Goal: Task Accomplishment & Management: Complete application form

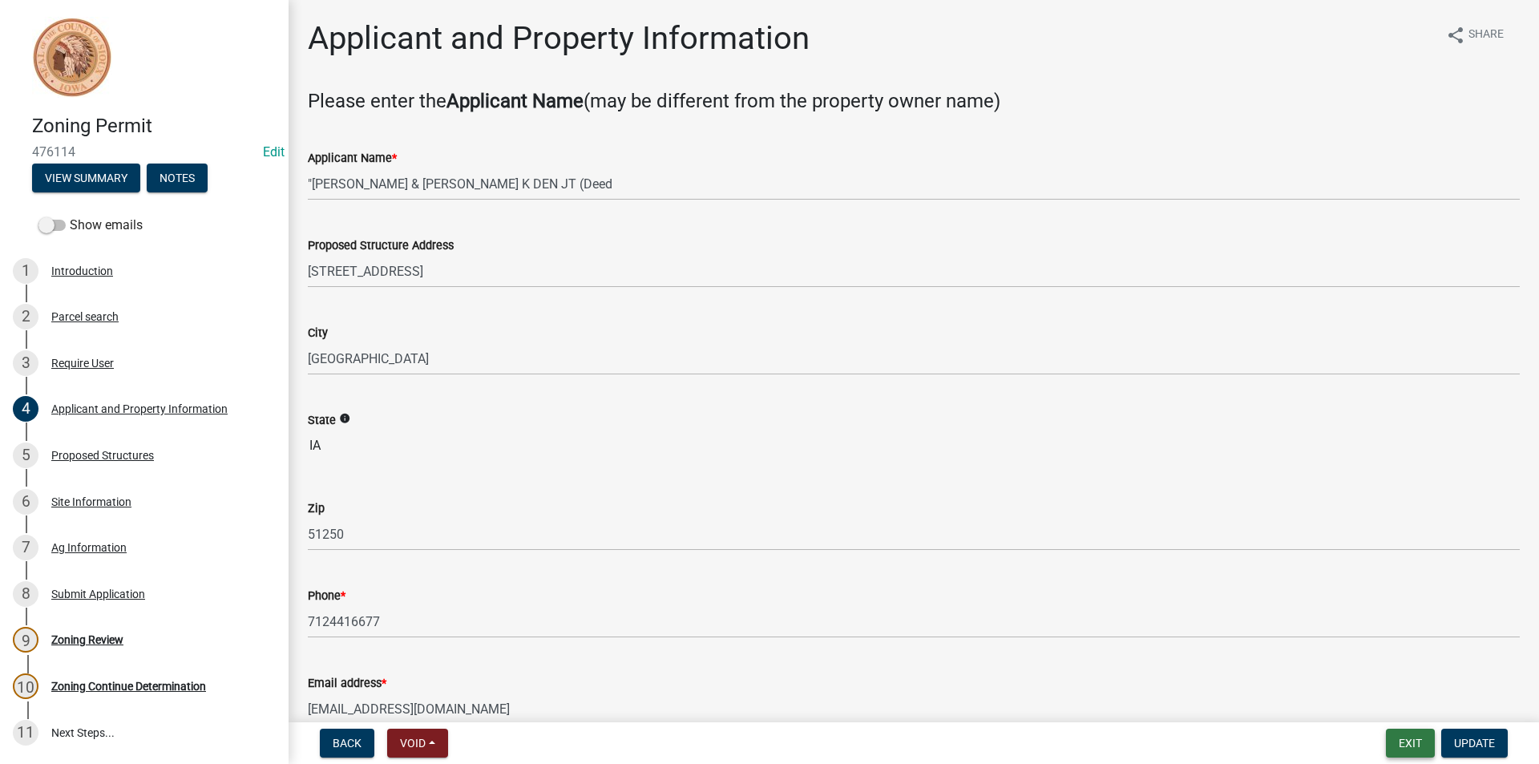
click at [1418, 742] on button "Exit" at bounding box center [1410, 743] width 49 height 29
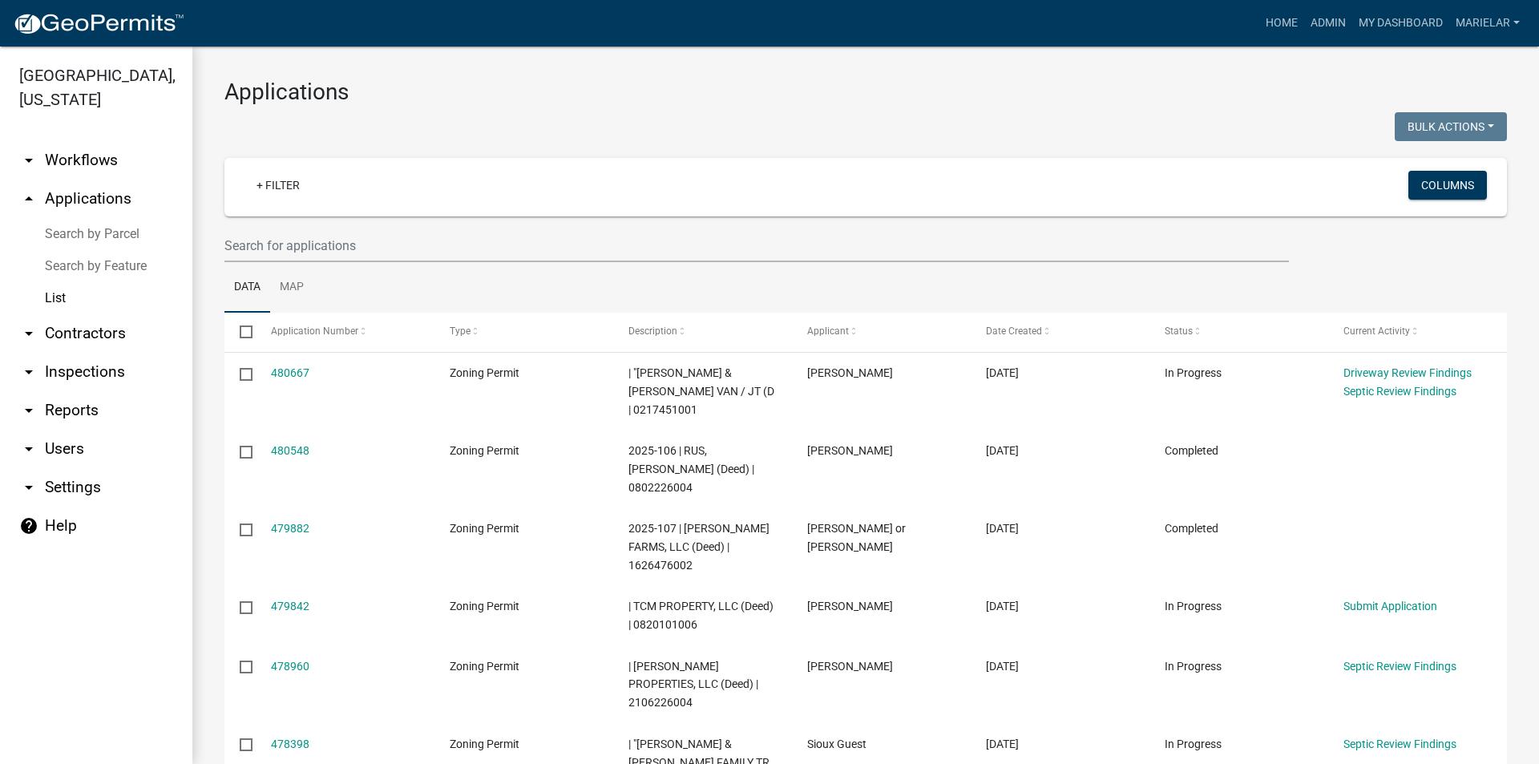
click at [657, 112] on div at bounding box center [538, 128] width 653 height 33
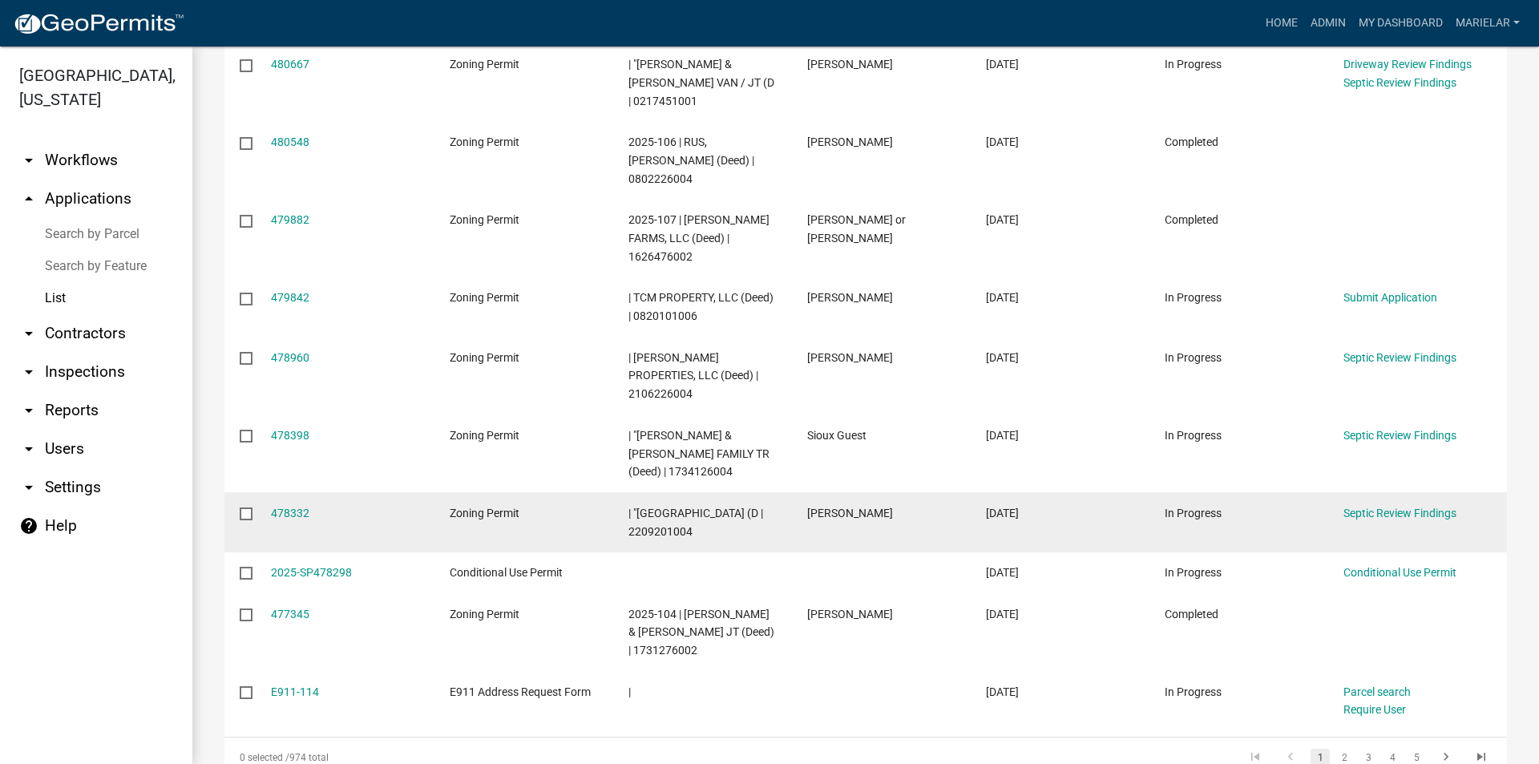
scroll to position [386, 0]
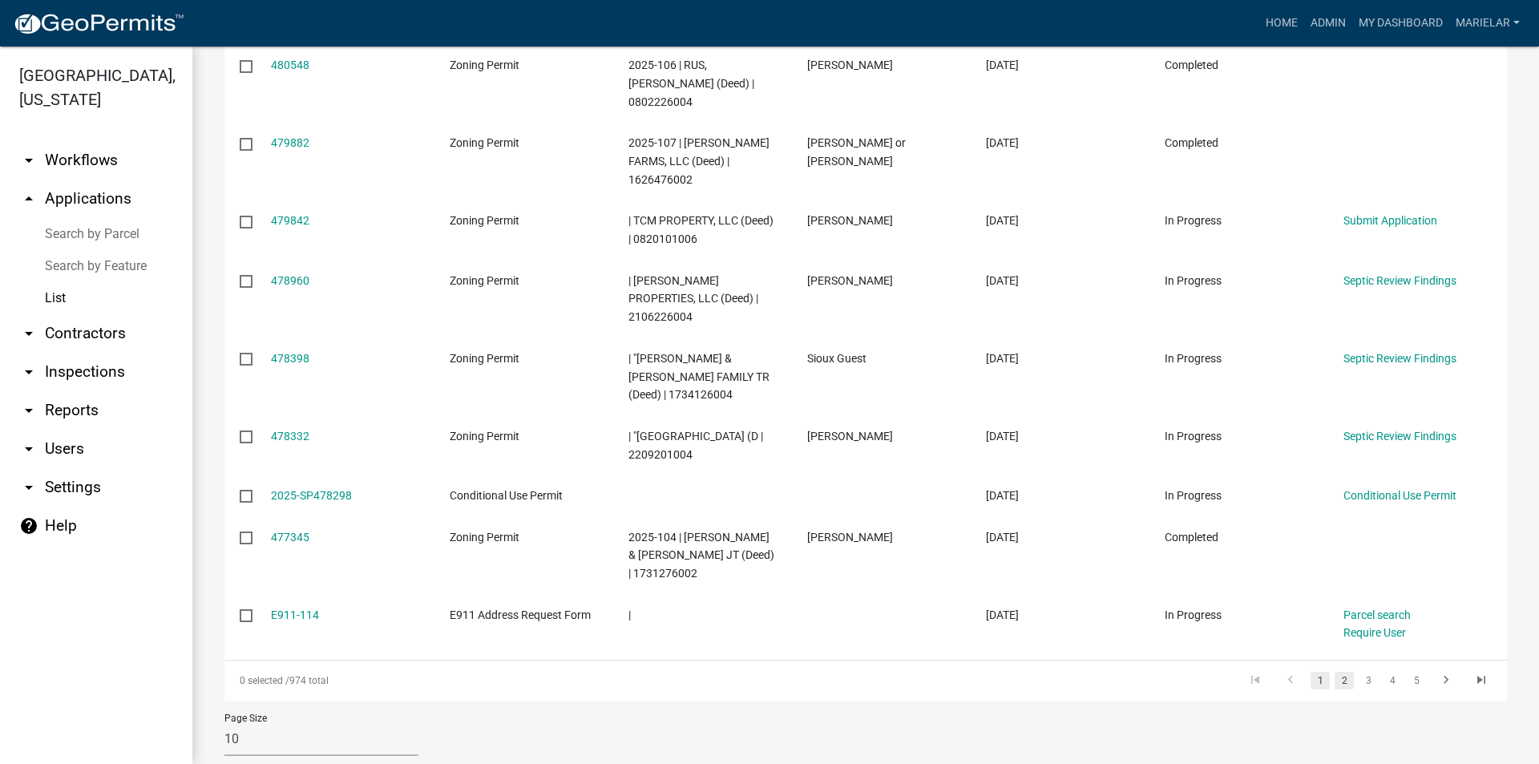
click at [1335, 672] on link "2" at bounding box center [1344, 681] width 19 height 18
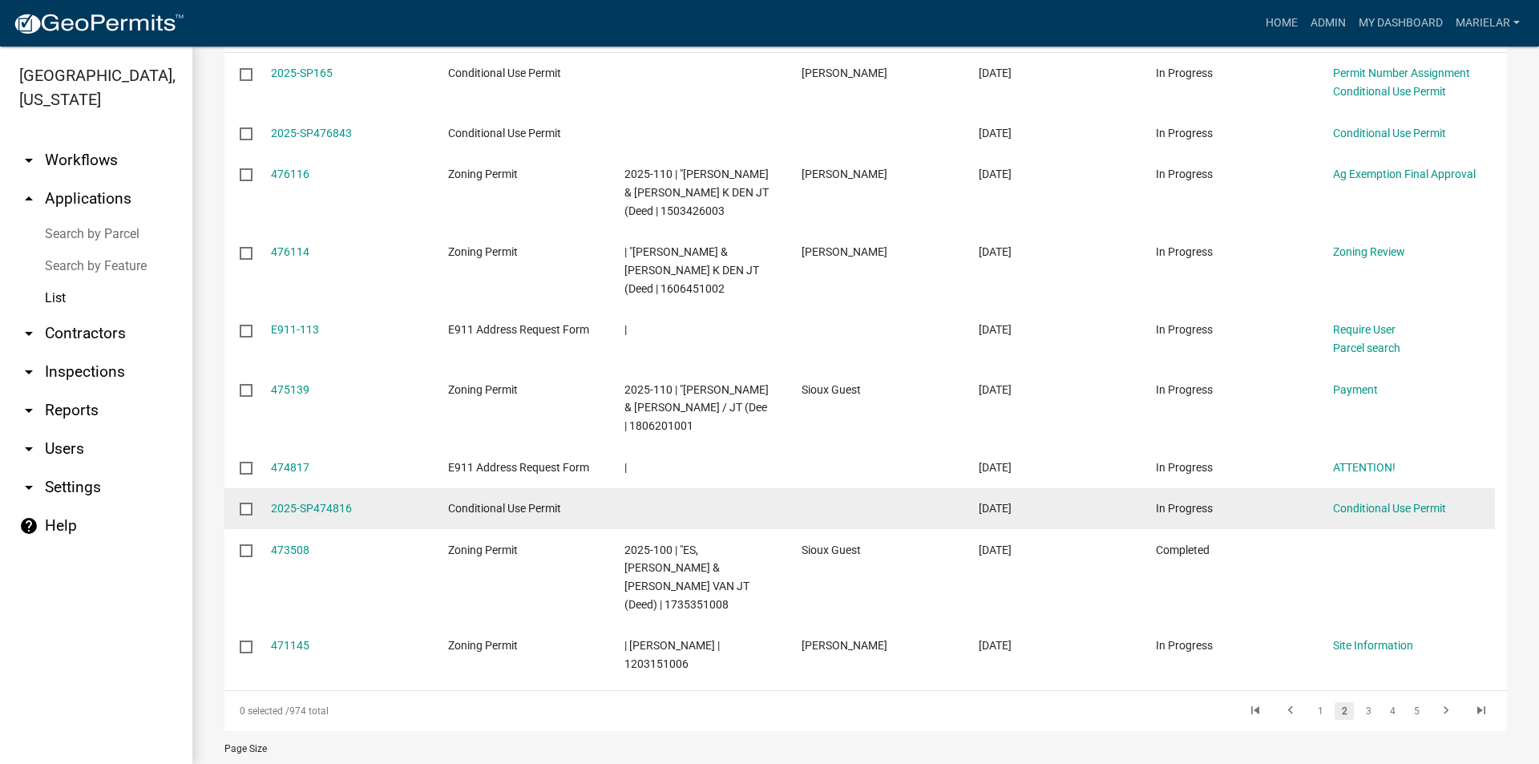
scroll to position [349, 0]
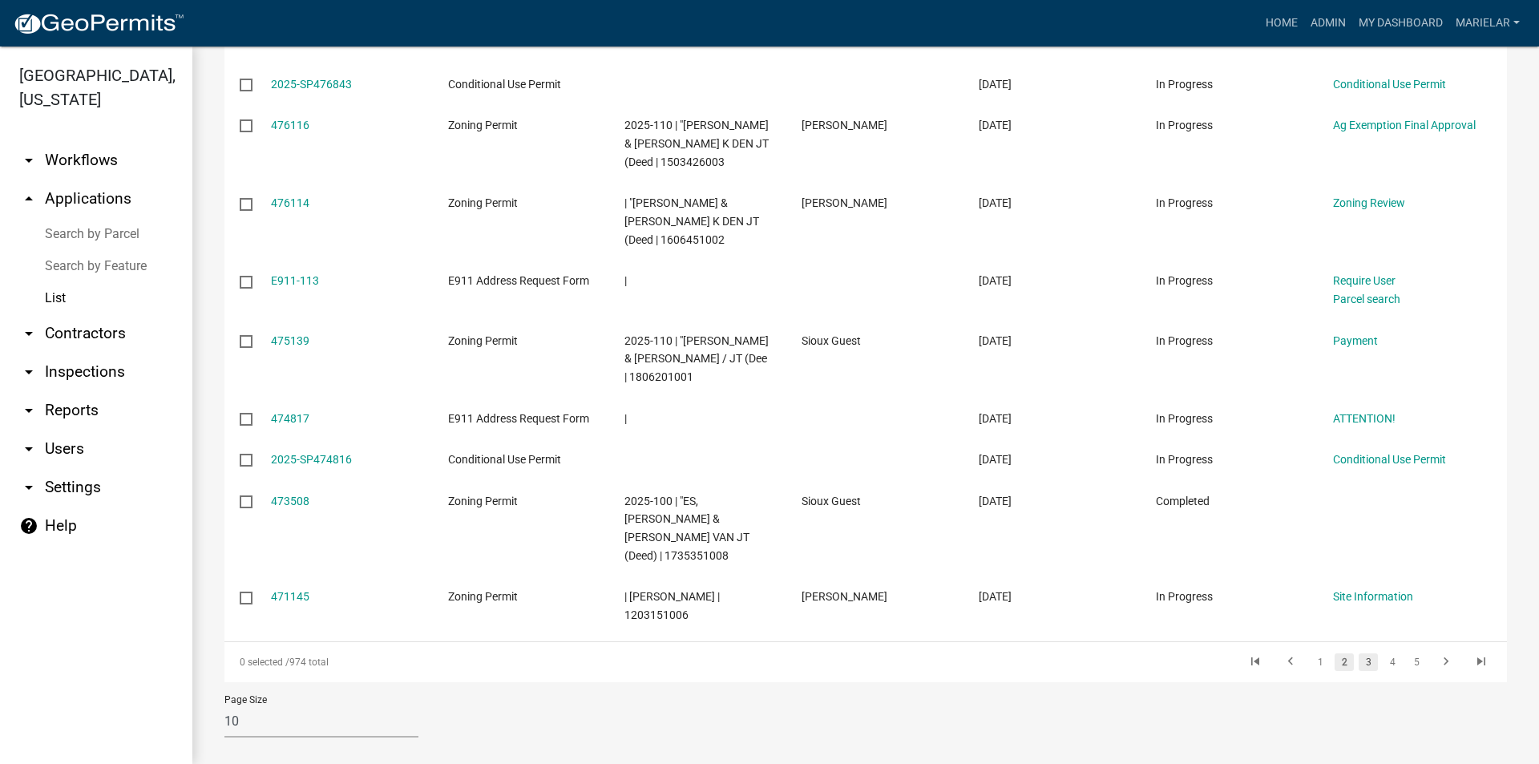
click at [1361, 653] on link "3" at bounding box center [1368, 662] width 19 height 18
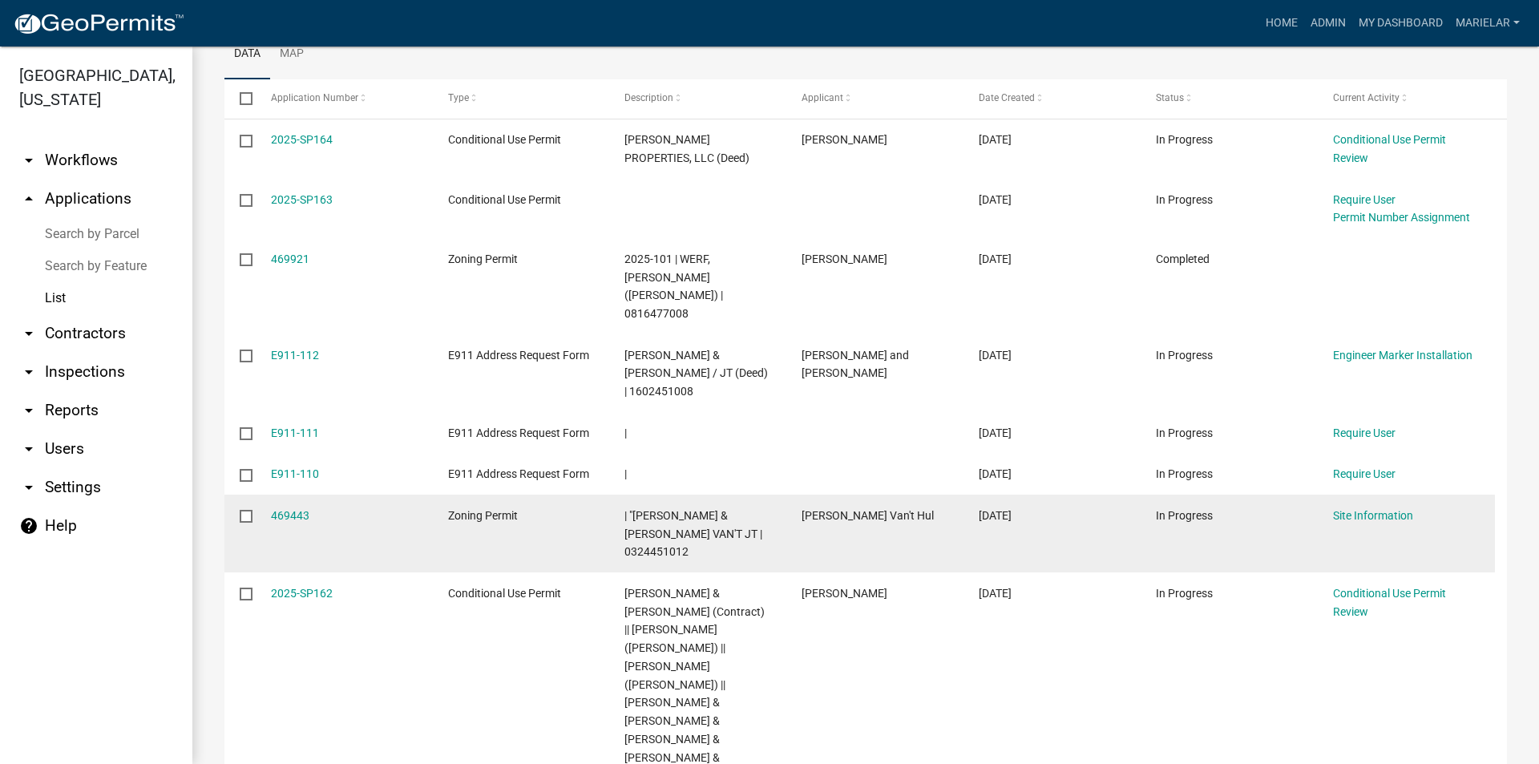
scroll to position [188, 0]
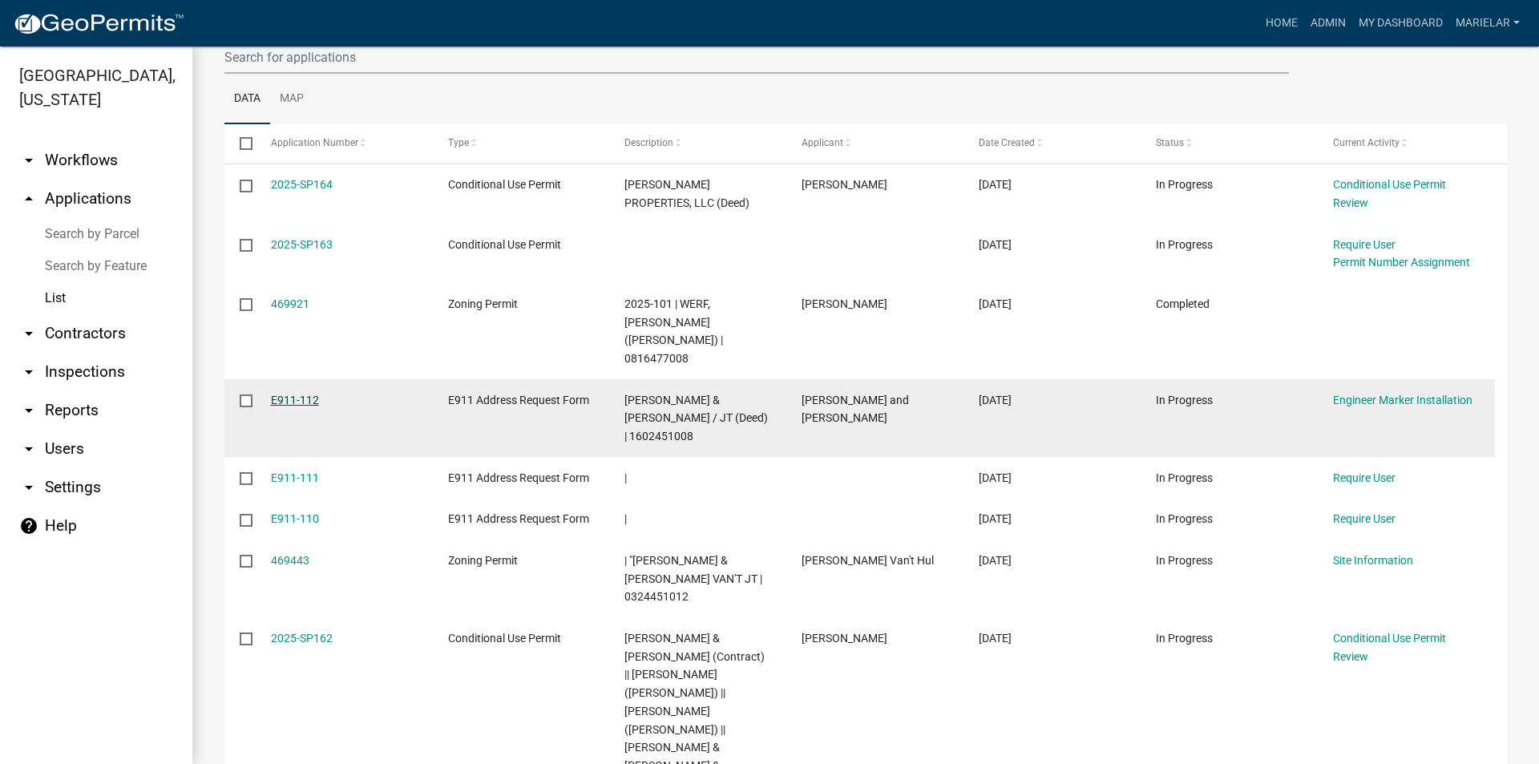
click at [293, 394] on link "E911-112" at bounding box center [295, 400] width 48 height 13
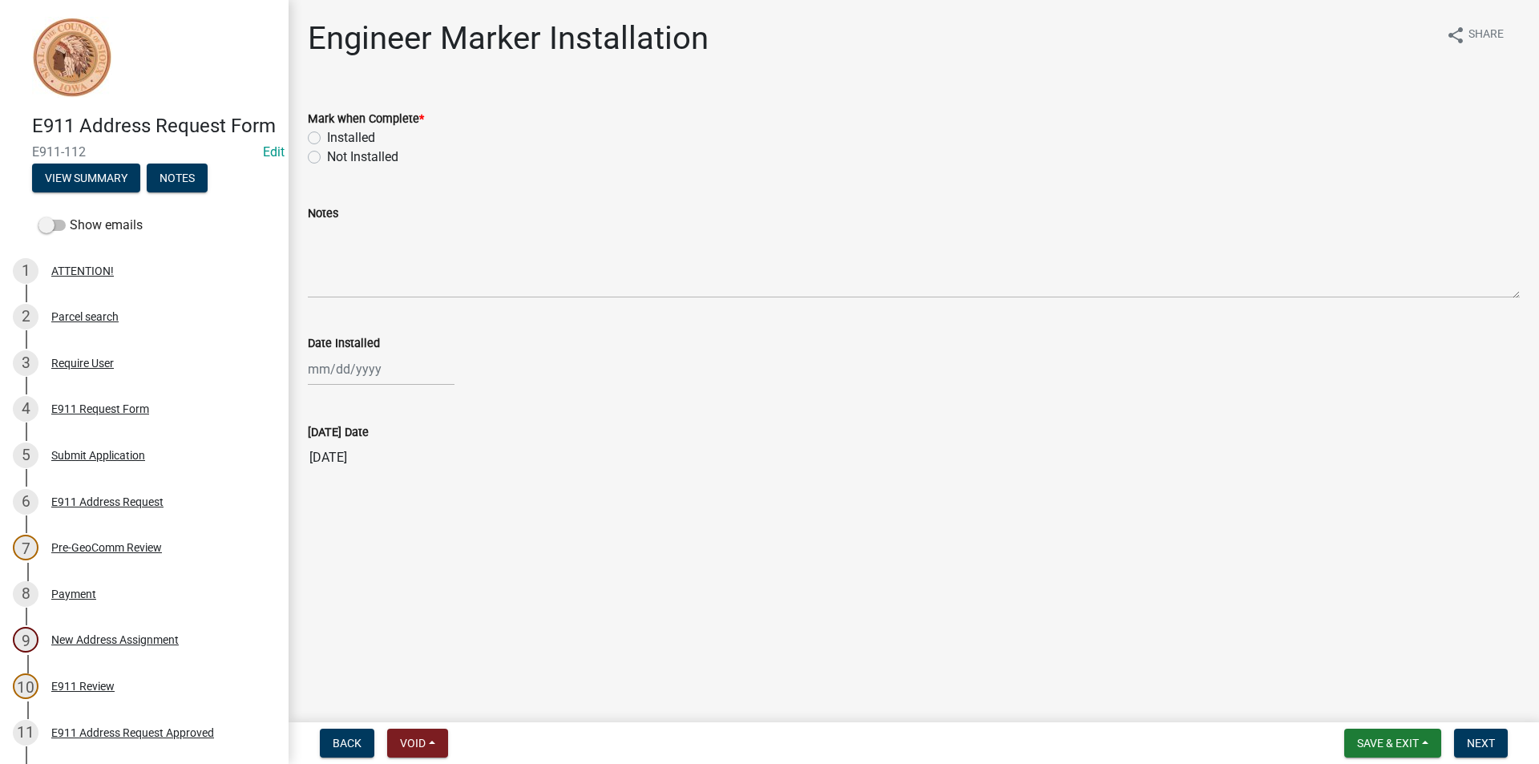
click at [327, 139] on label "Installed" at bounding box center [351, 137] width 48 height 19
click at [327, 139] on input "Installed" at bounding box center [332, 133] width 10 height 10
radio input "true"
click at [351, 374] on div at bounding box center [381, 369] width 147 height 33
select select "9"
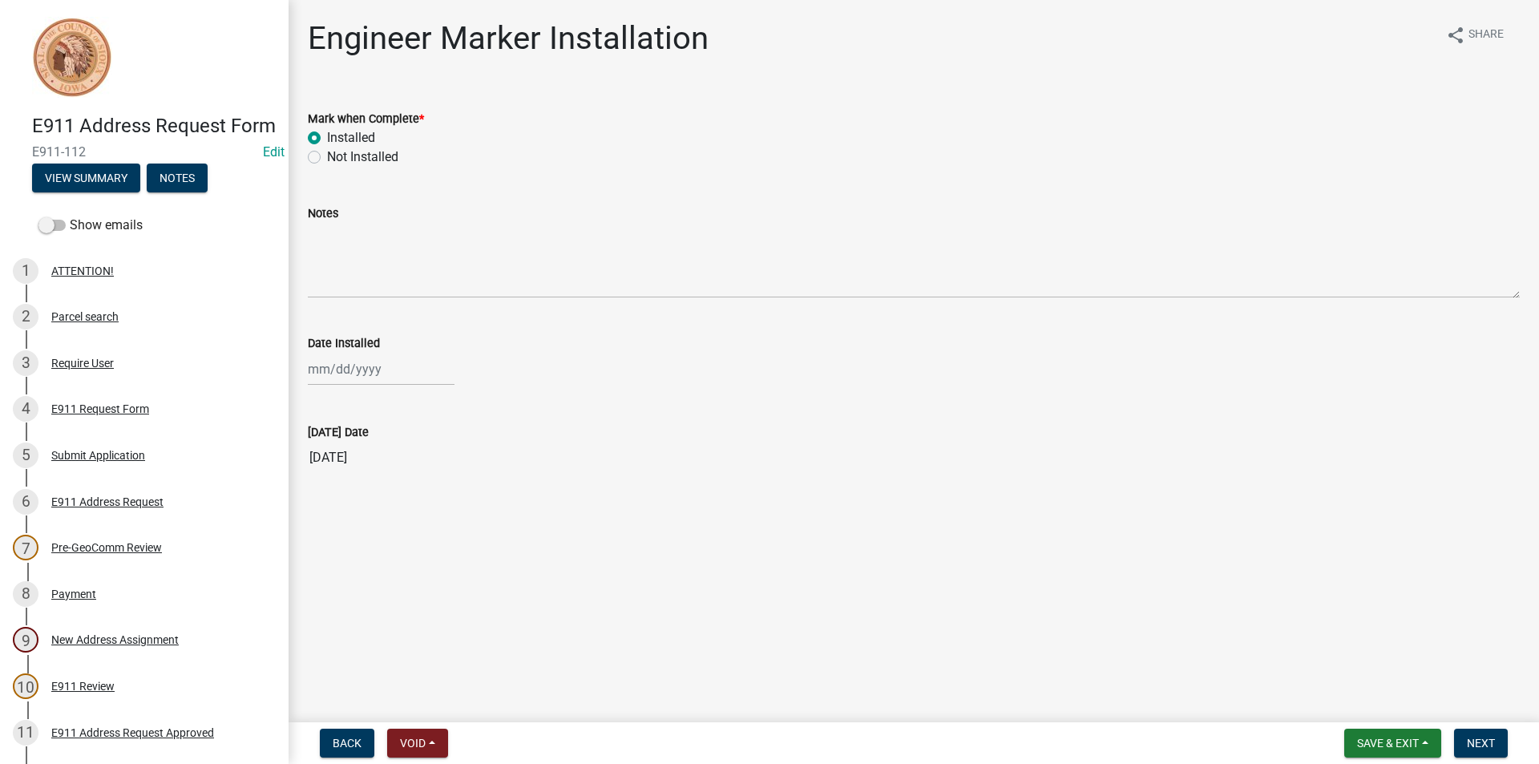
select select "2025"
click at [423, 512] on div "19" at bounding box center [427, 506] width 26 height 26
type input "[DATE]"
click at [1481, 739] on span "Next" at bounding box center [1481, 743] width 28 height 13
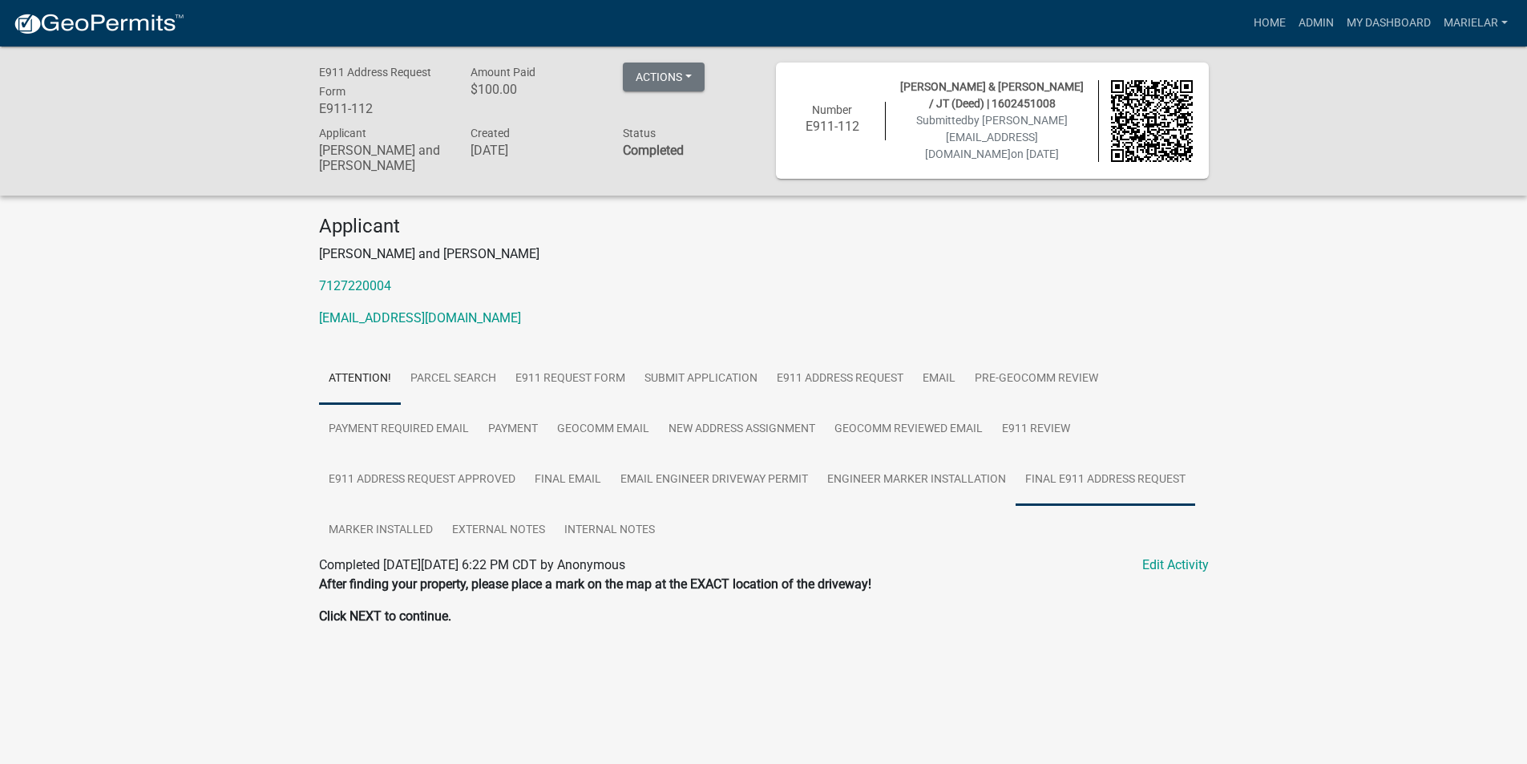
click at [1093, 500] on link "Final E911 Address Request" at bounding box center [1106, 480] width 180 height 51
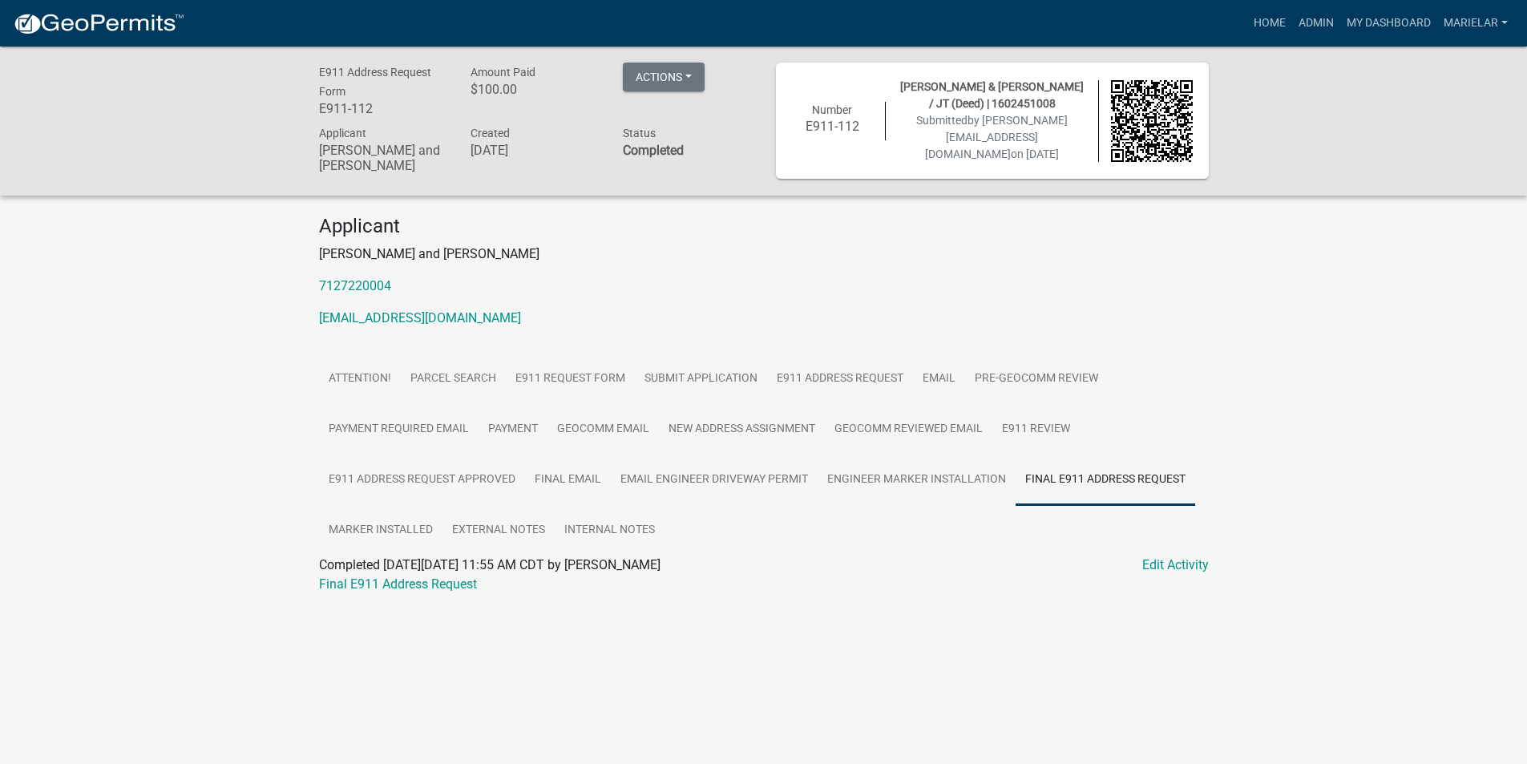
click at [394, 593] on div "Final E911 Address Request" at bounding box center [764, 584] width 914 height 19
click at [395, 589] on link "Final E911 Address Request" at bounding box center [398, 584] width 158 height 15
click at [1324, 22] on link "Admin" at bounding box center [1317, 23] width 48 height 30
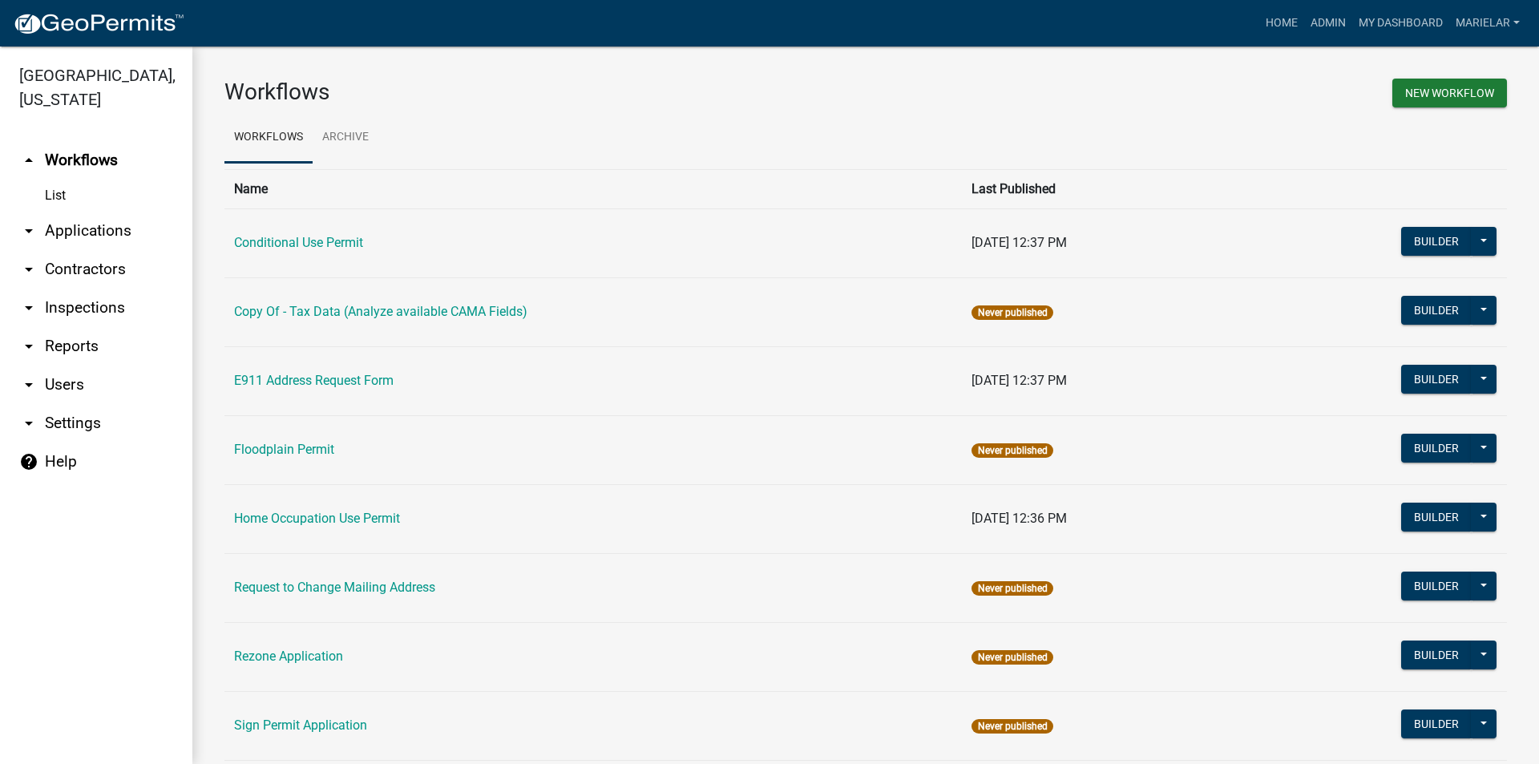
click at [28, 221] on icon "arrow_drop_down" at bounding box center [28, 230] width 19 height 19
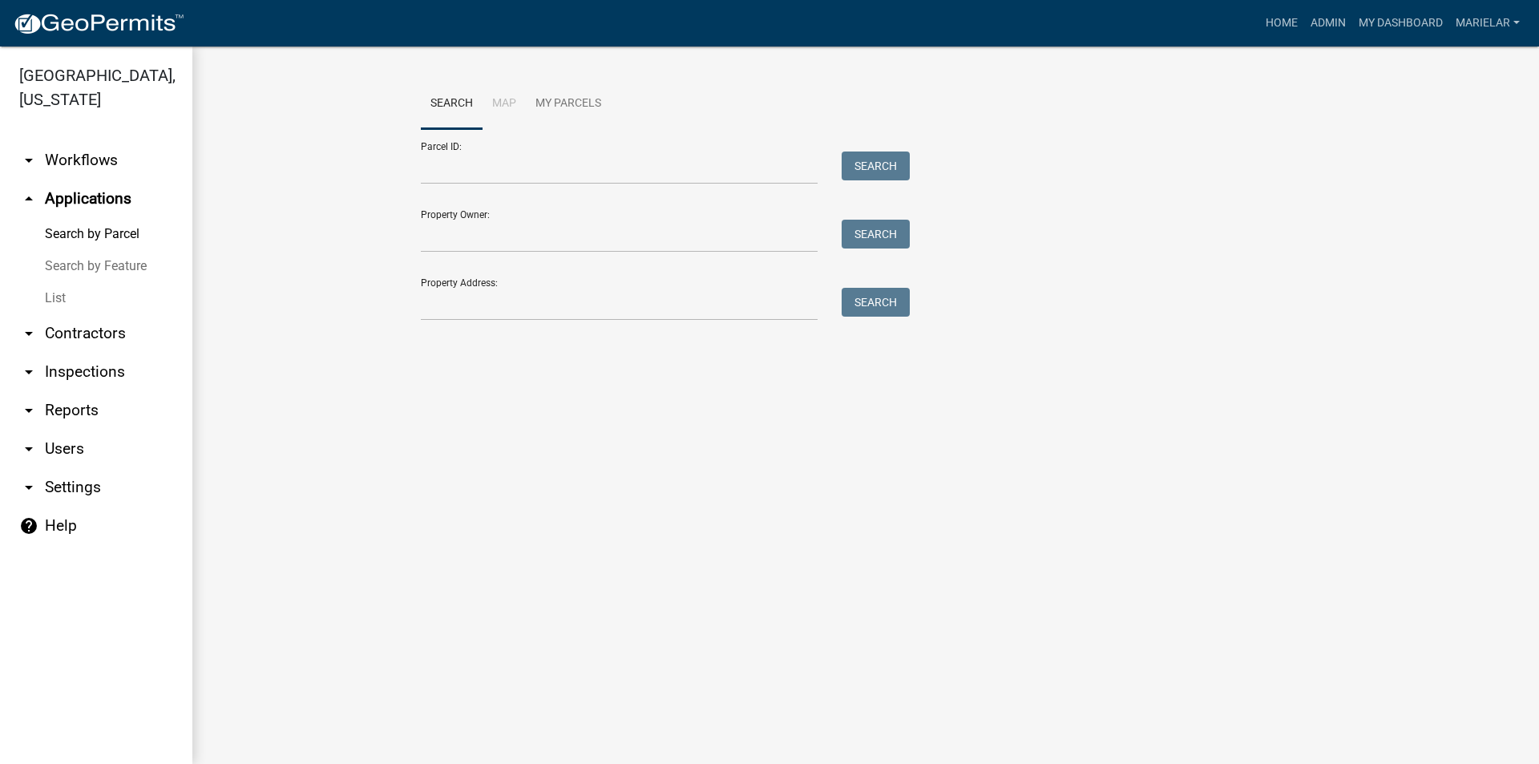
click at [48, 282] on link "List" at bounding box center [96, 298] width 192 height 32
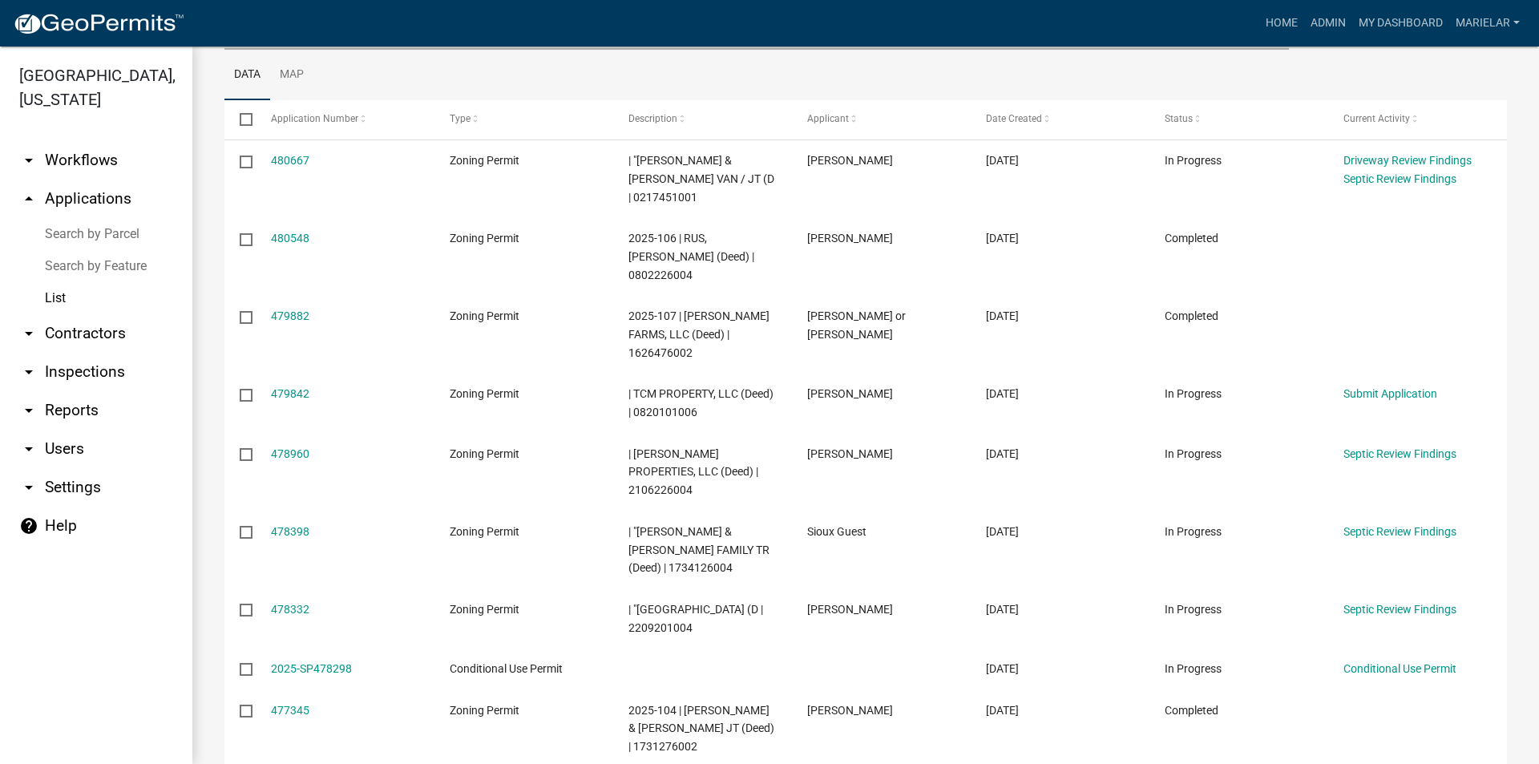
scroll to position [386, 0]
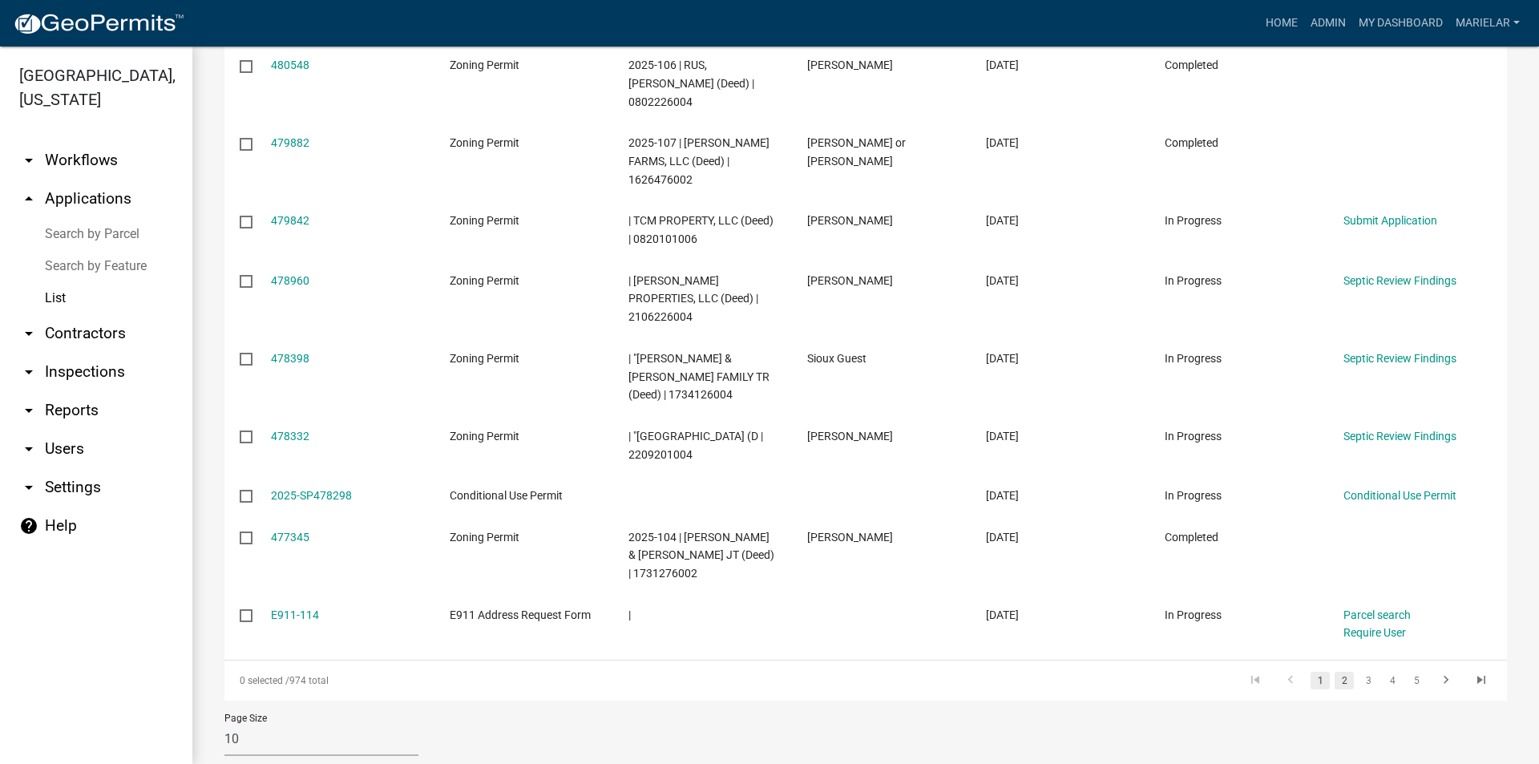
click at [1335, 672] on link "2" at bounding box center [1344, 681] width 19 height 18
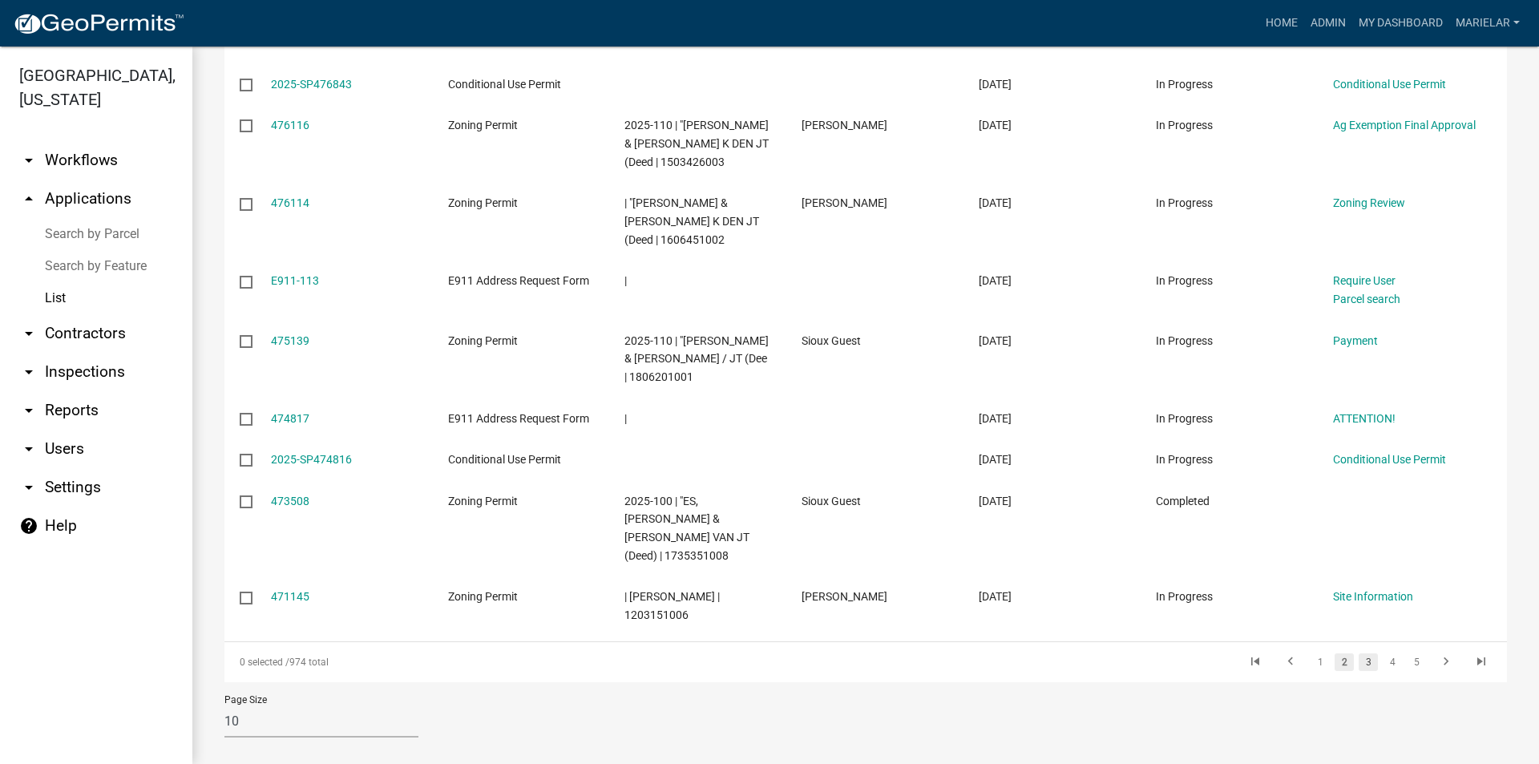
click at [1359, 653] on link "3" at bounding box center [1368, 662] width 19 height 18
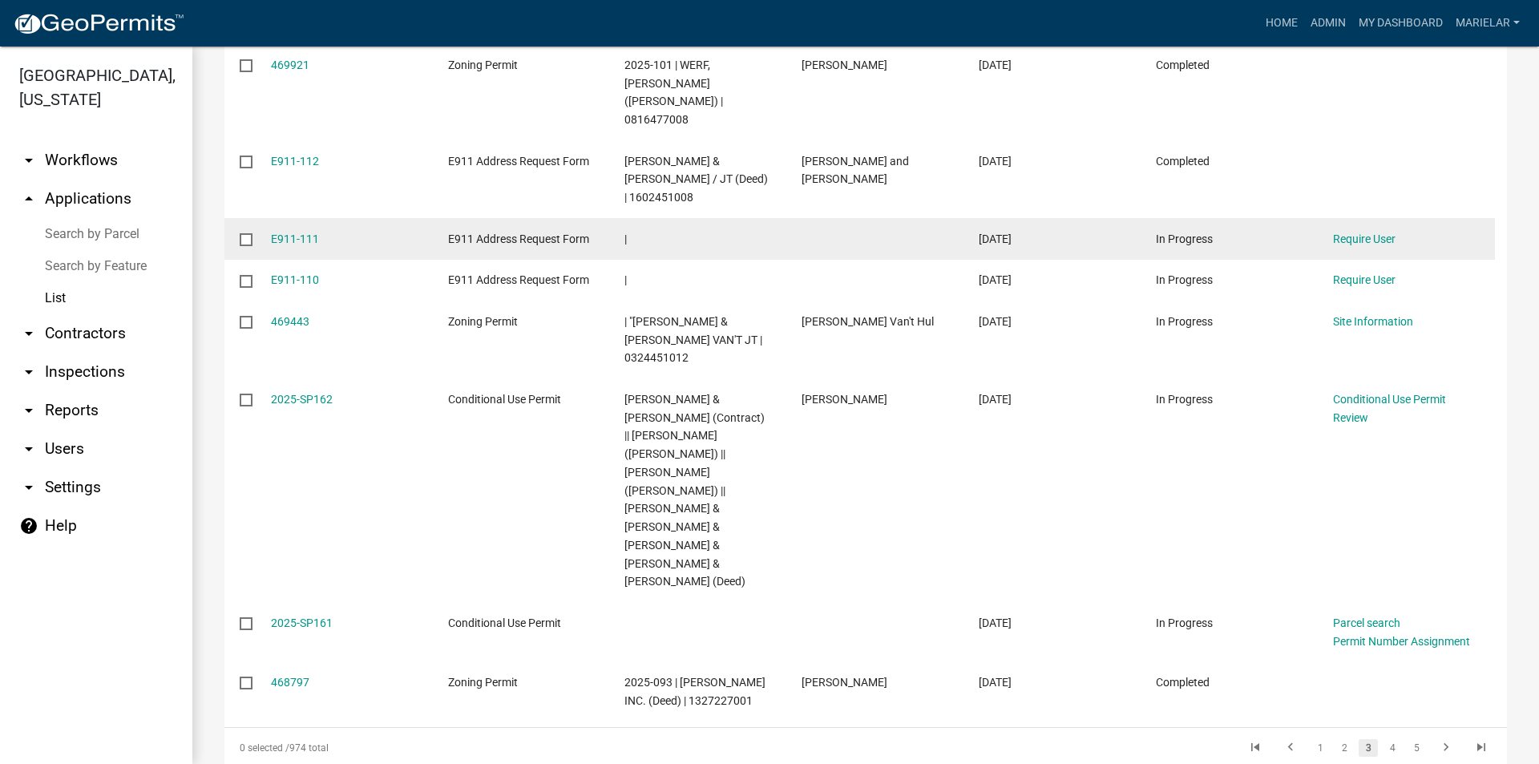
scroll to position [429, 0]
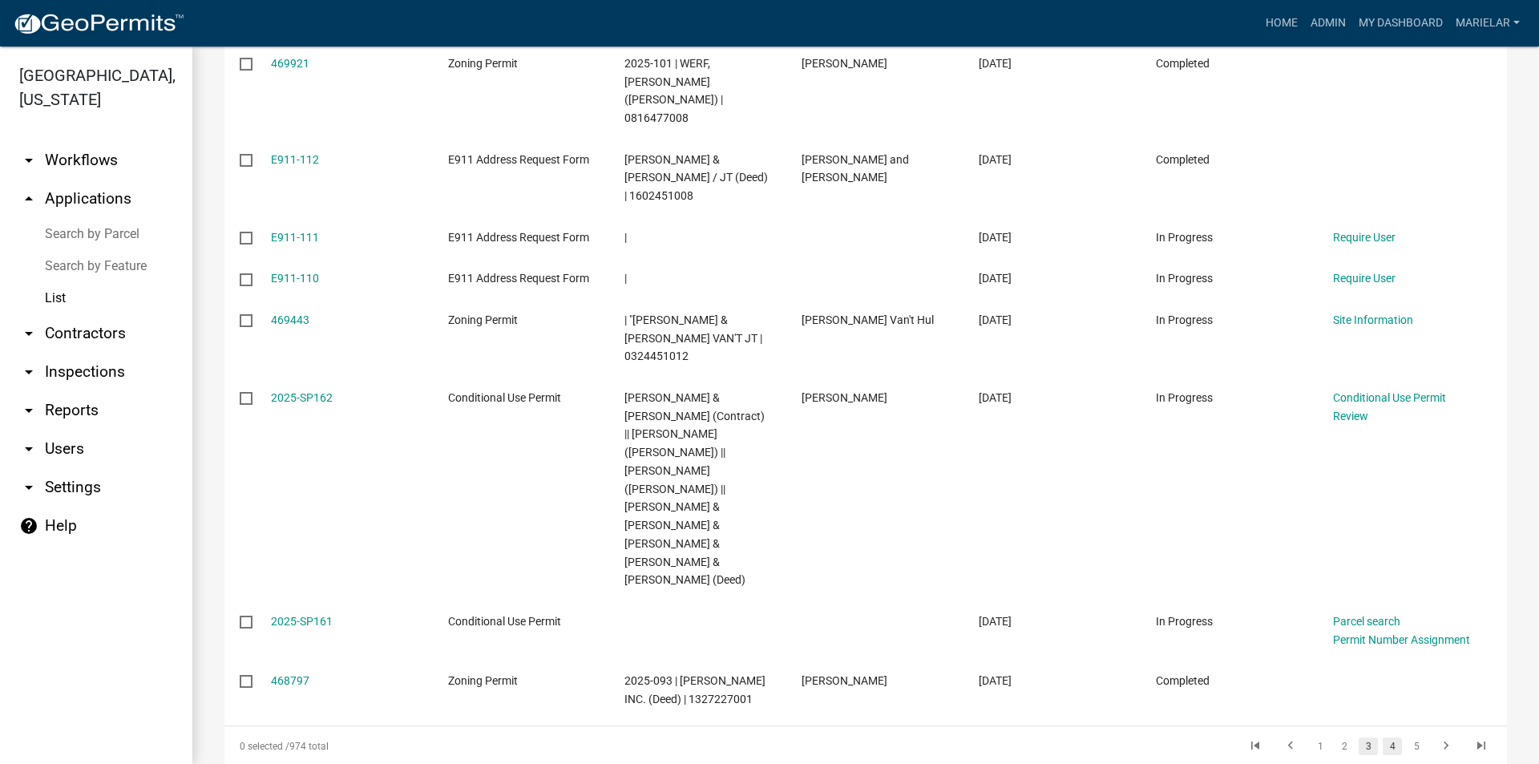
click at [1386, 738] on link "4" at bounding box center [1392, 747] width 19 height 18
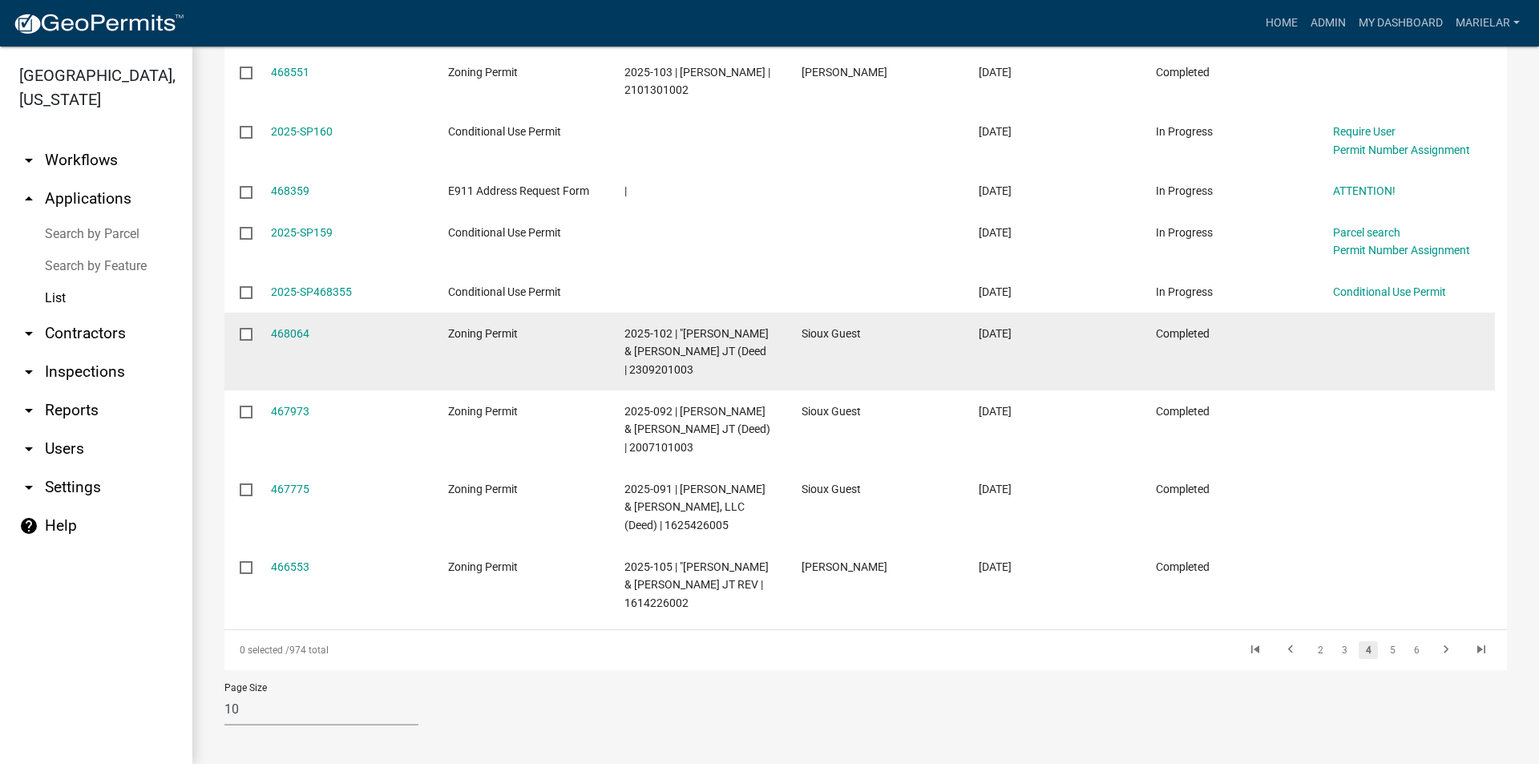
scroll to position [367, 0]
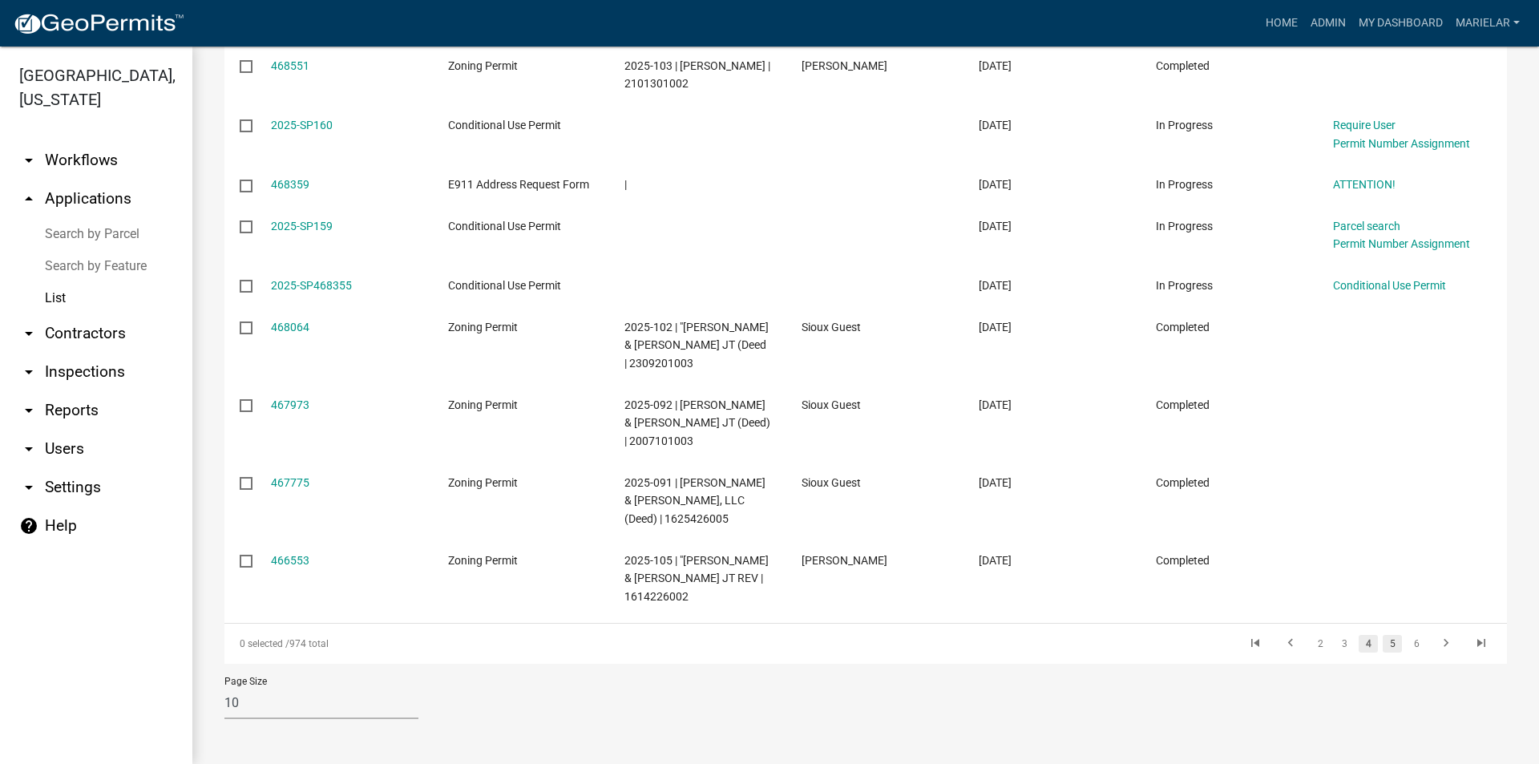
click at [1383, 649] on link "5" at bounding box center [1392, 644] width 19 height 18
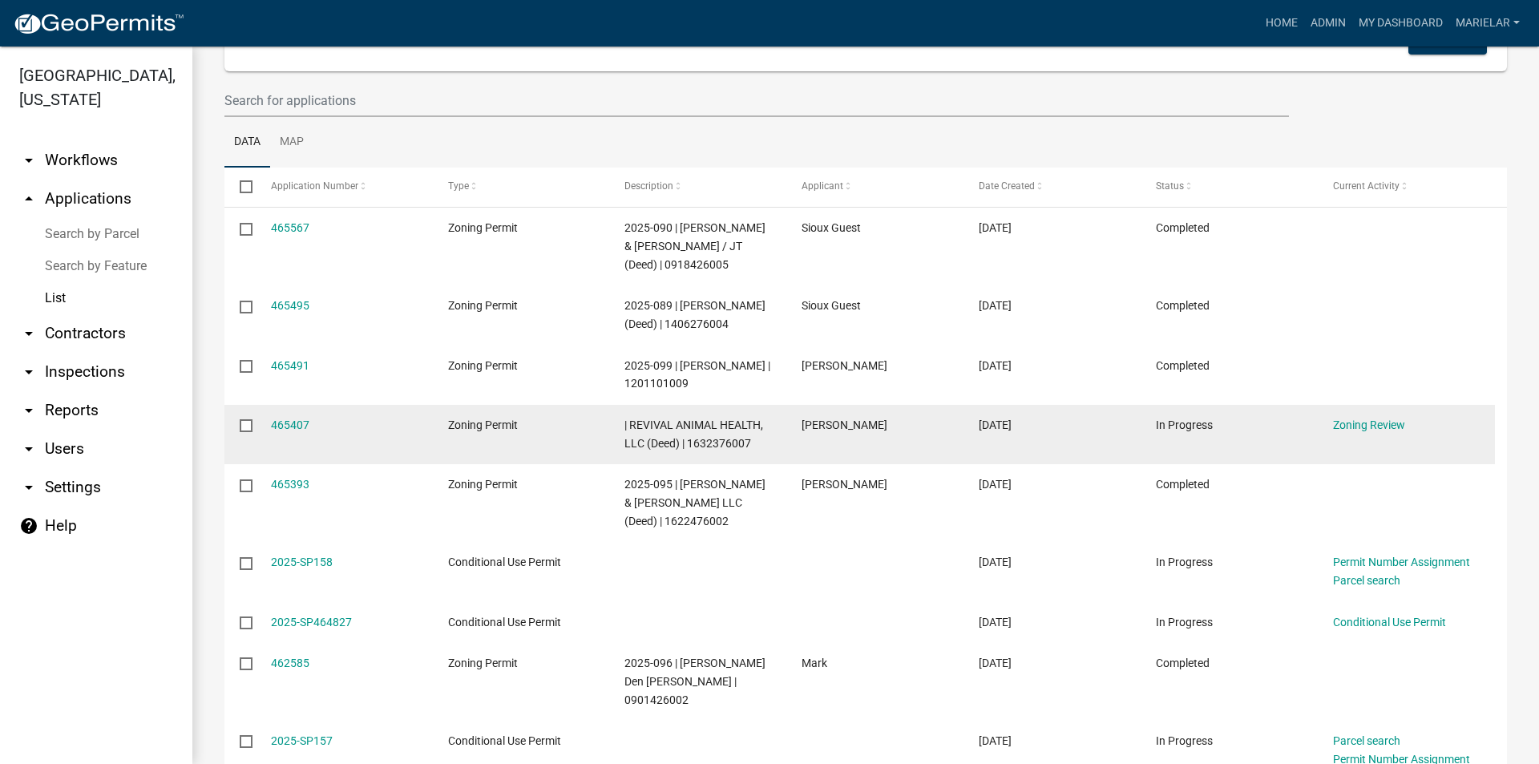
scroll to position [386, 0]
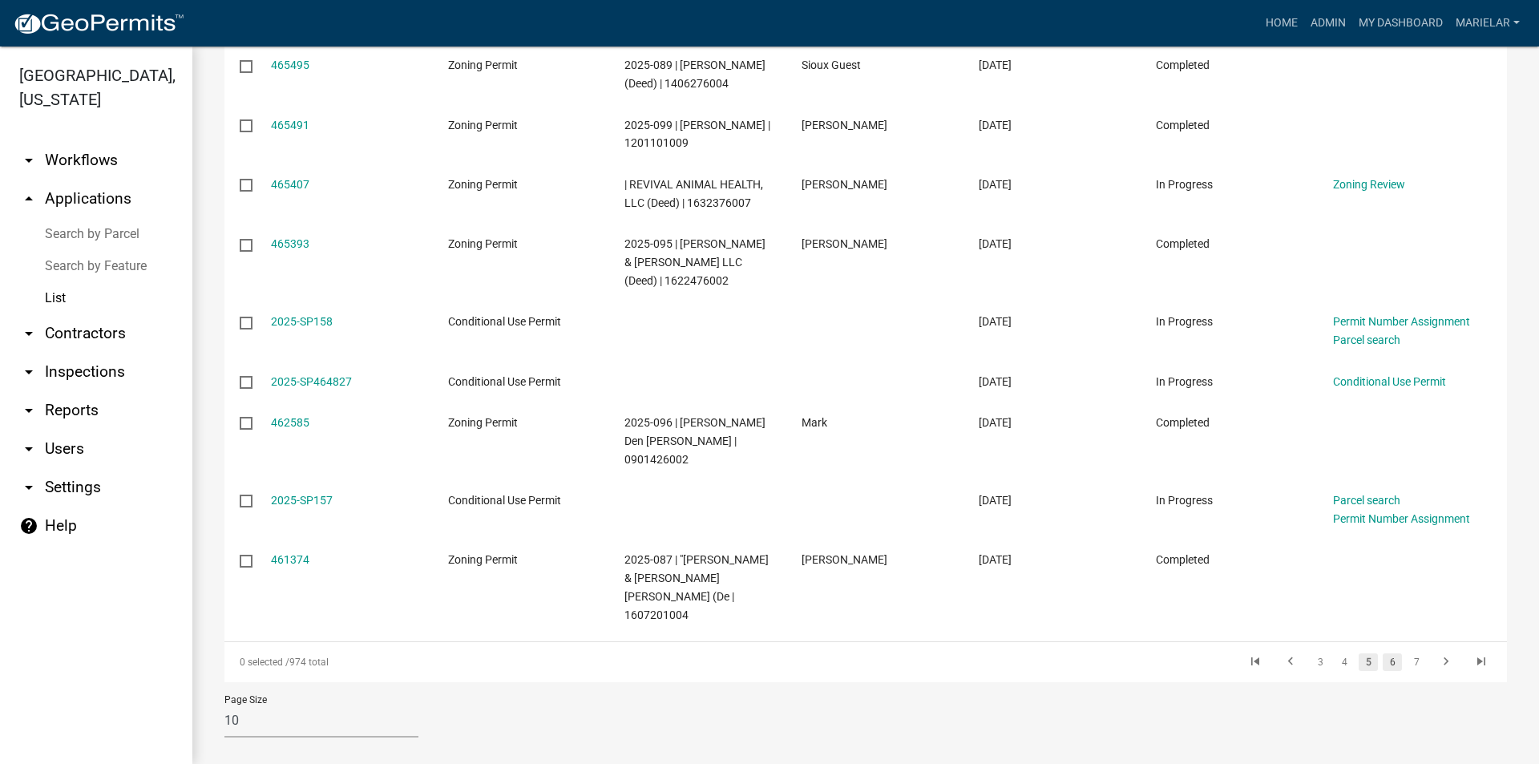
click at [1383, 653] on link "6" at bounding box center [1392, 662] width 19 height 18
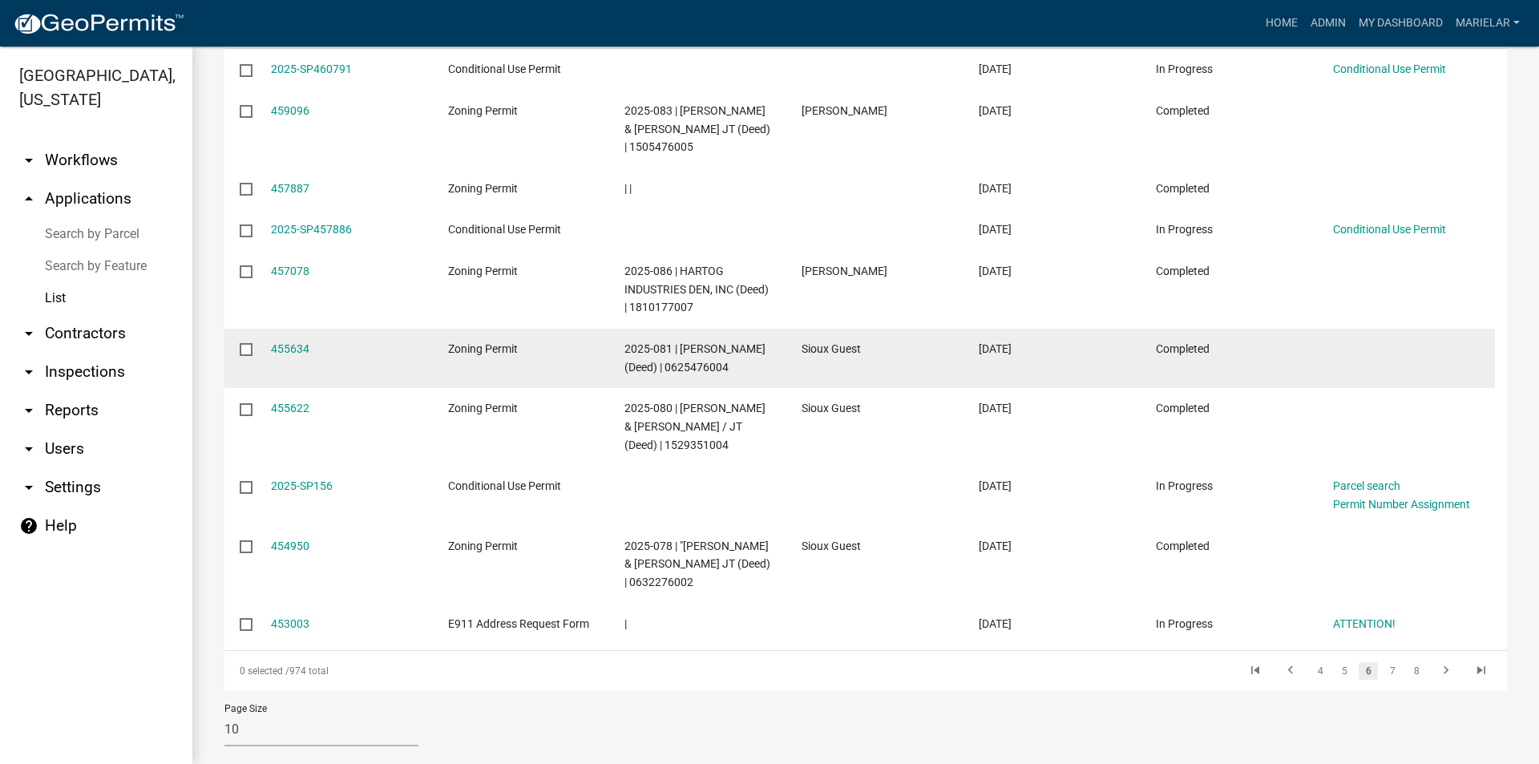
scroll to position [269, 0]
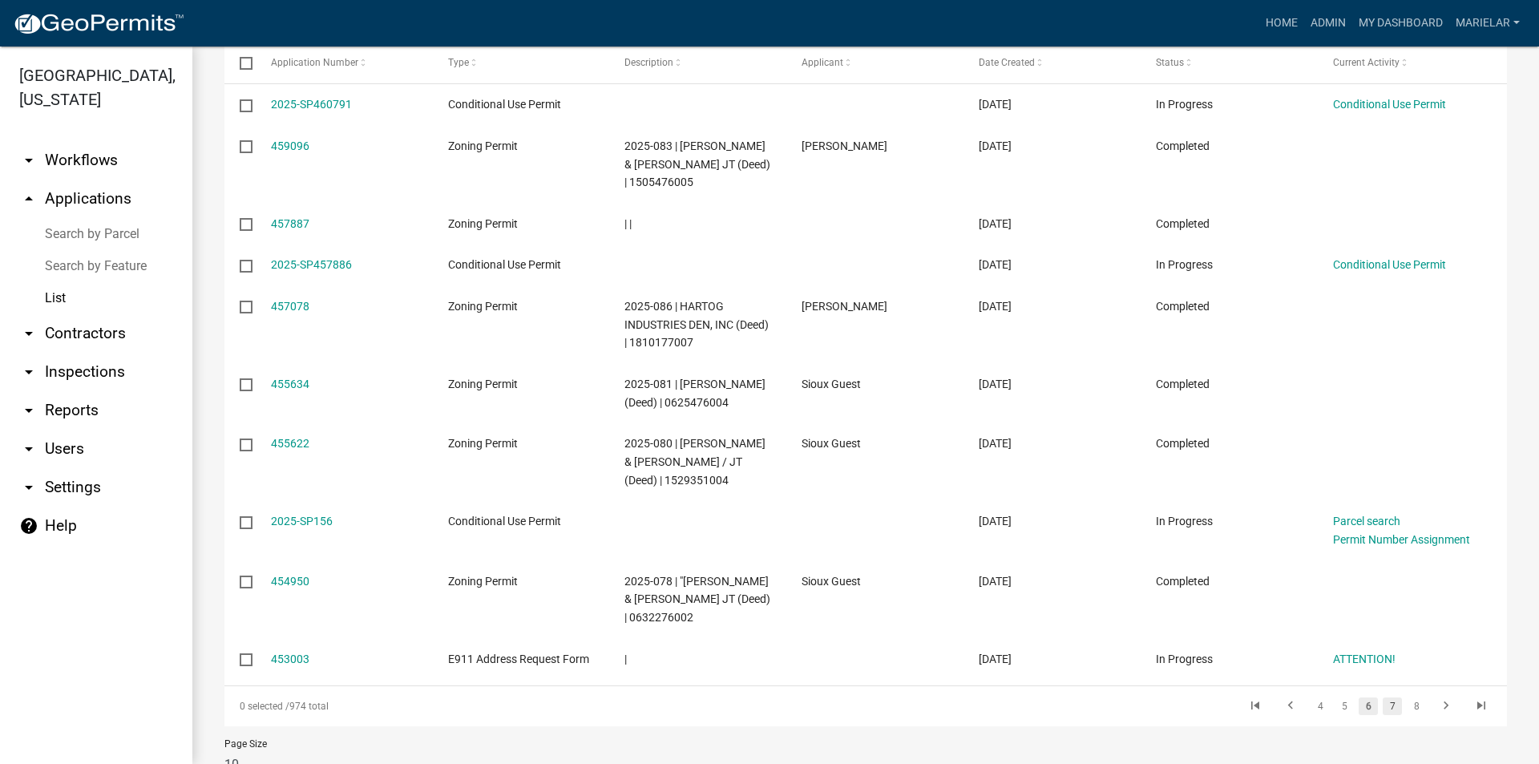
click at [1385, 715] on link "7" at bounding box center [1392, 707] width 19 height 18
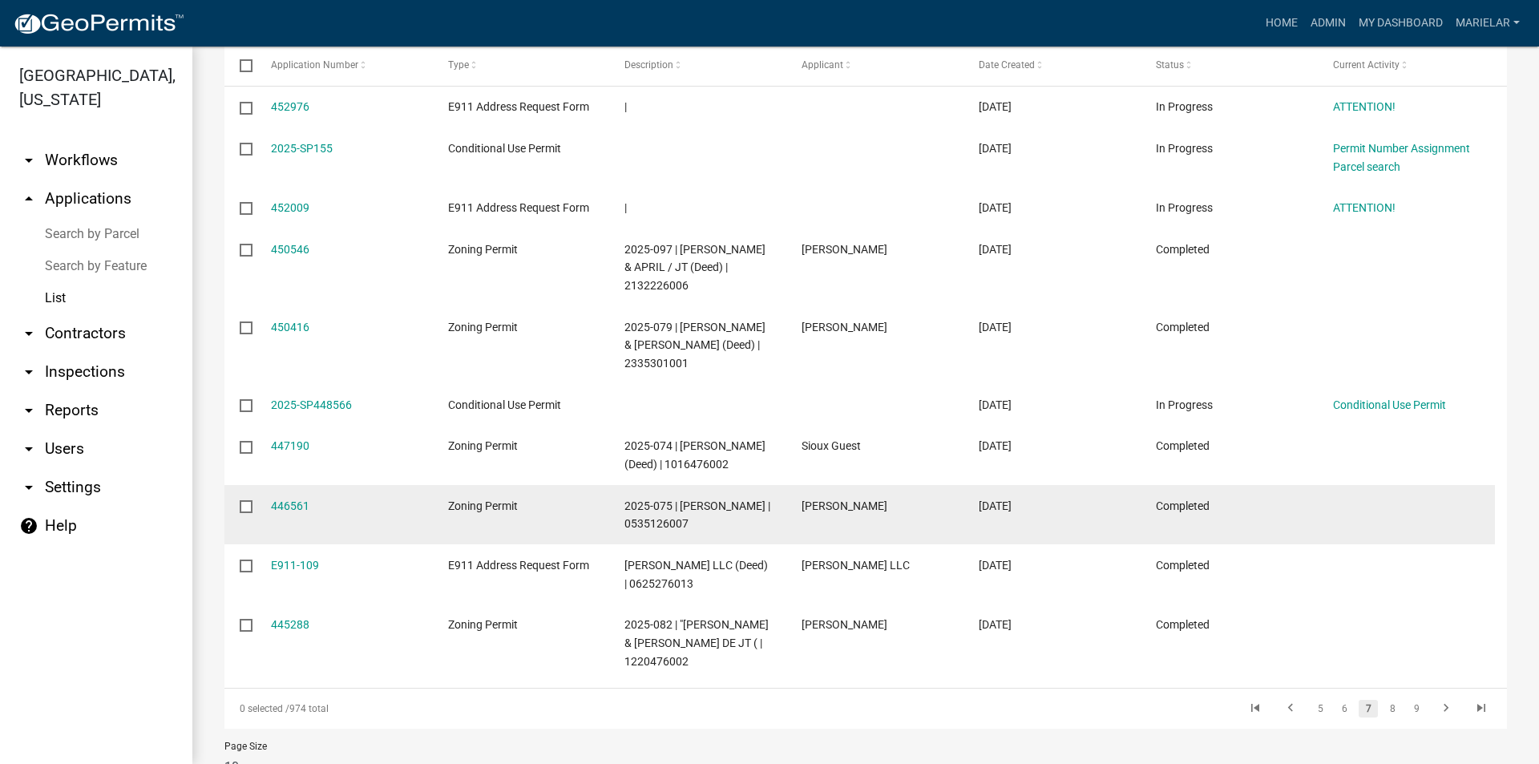
scroll to position [330, 0]
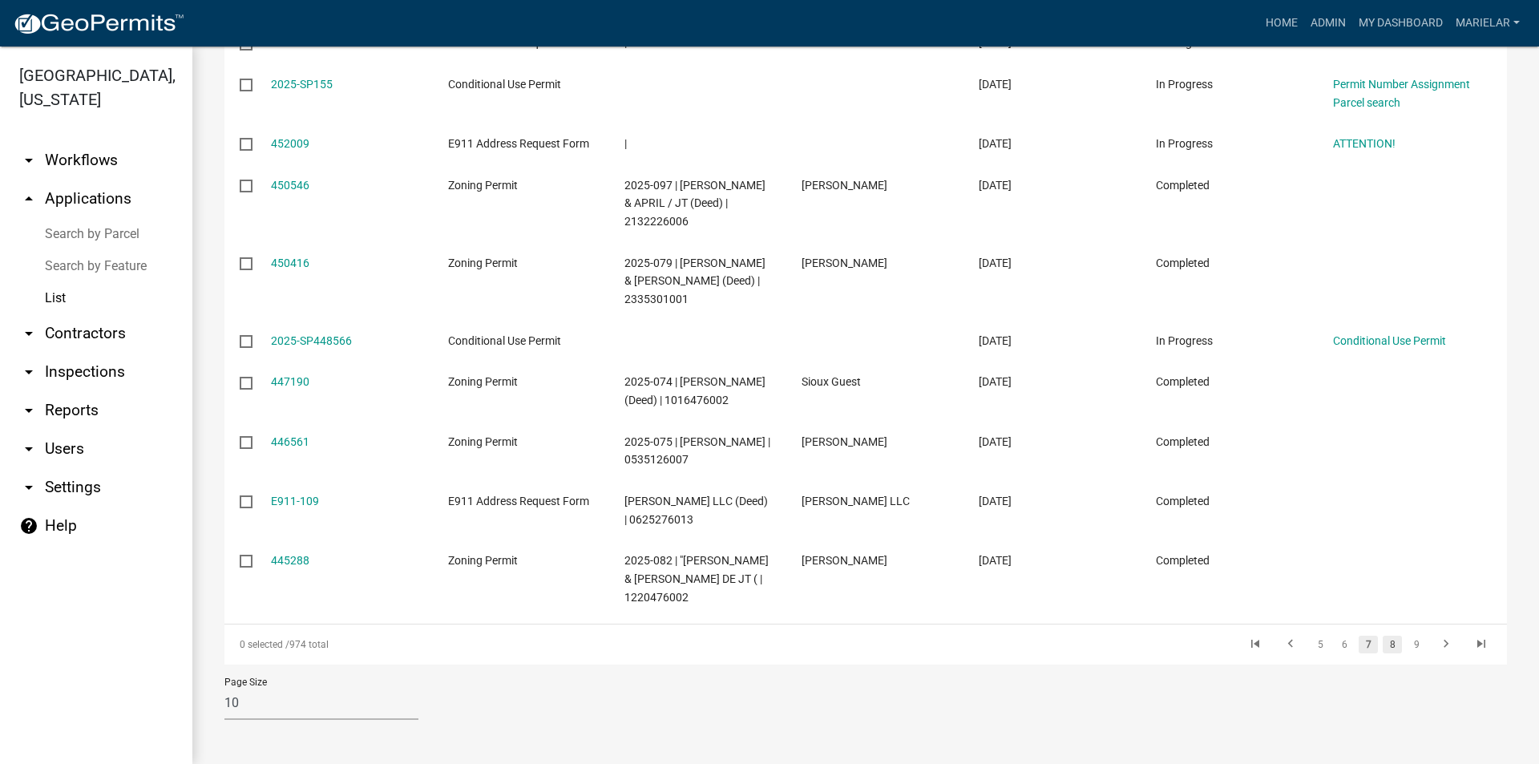
click at [1386, 645] on link "8" at bounding box center [1392, 645] width 19 height 18
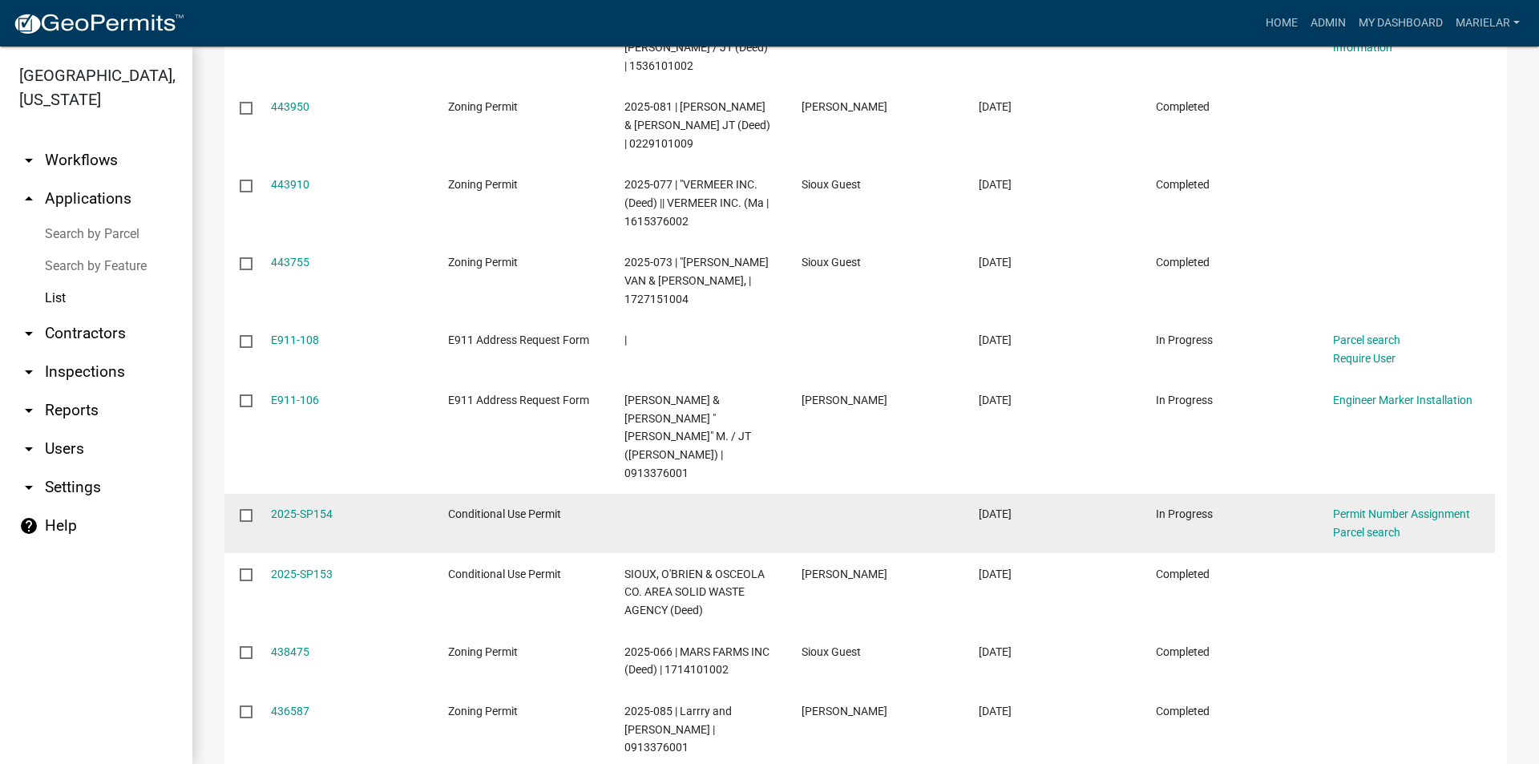
scroll to position [440, 0]
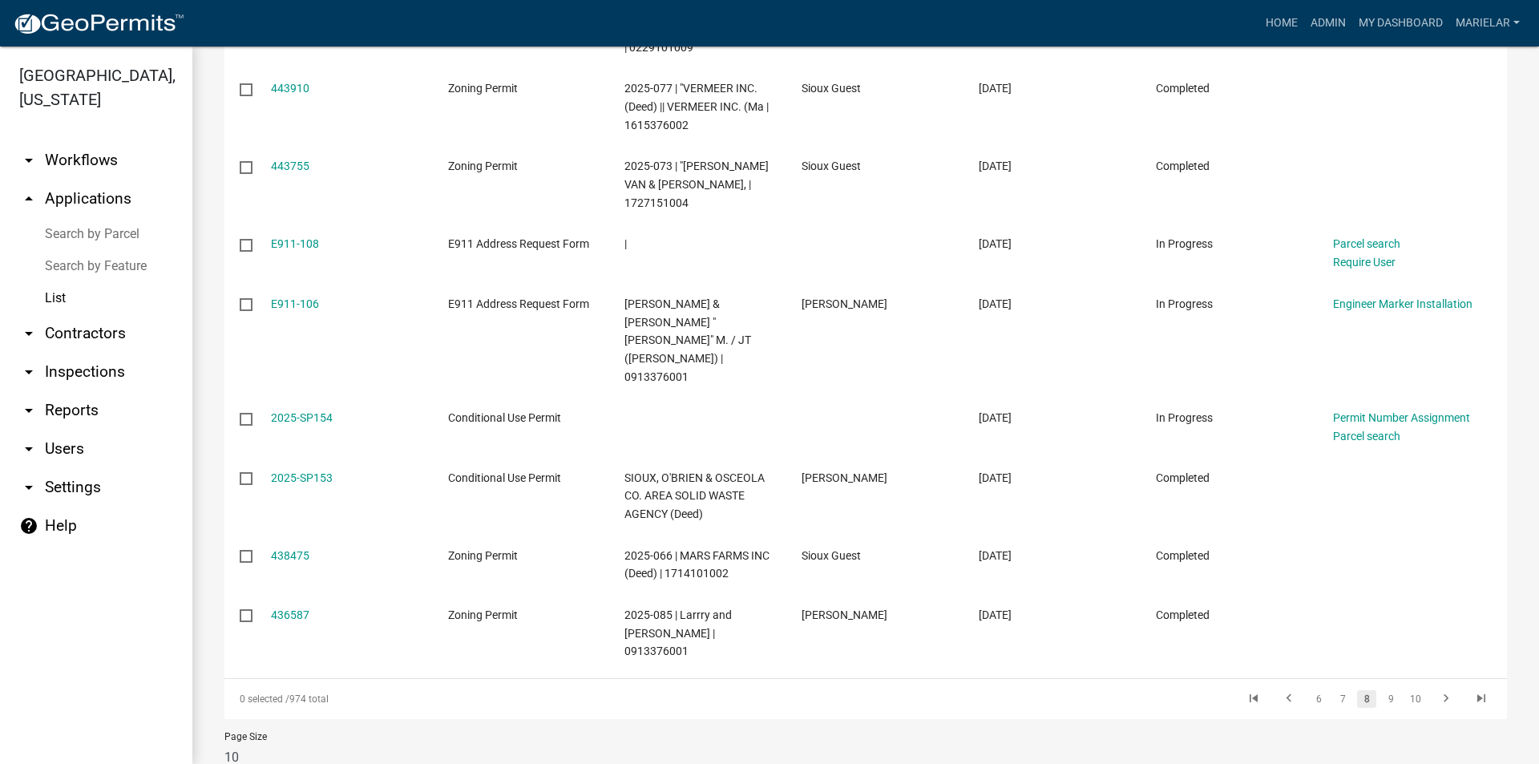
click at [1379, 686] on li "9" at bounding box center [1391, 699] width 24 height 27
click at [1382, 690] on link "9" at bounding box center [1391, 699] width 19 height 18
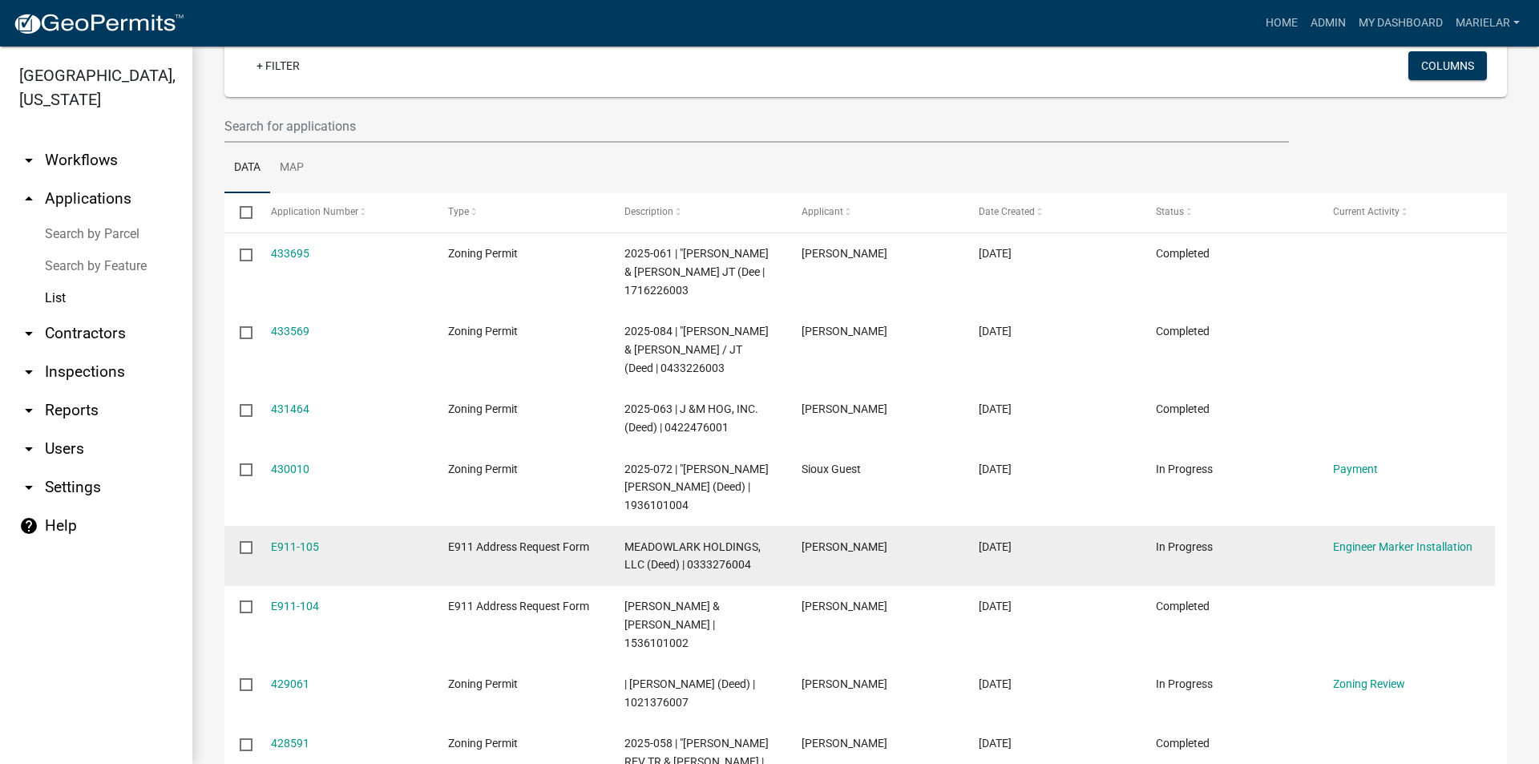
scroll to position [360, 0]
